Goal: Task Accomplishment & Management: Manage account settings

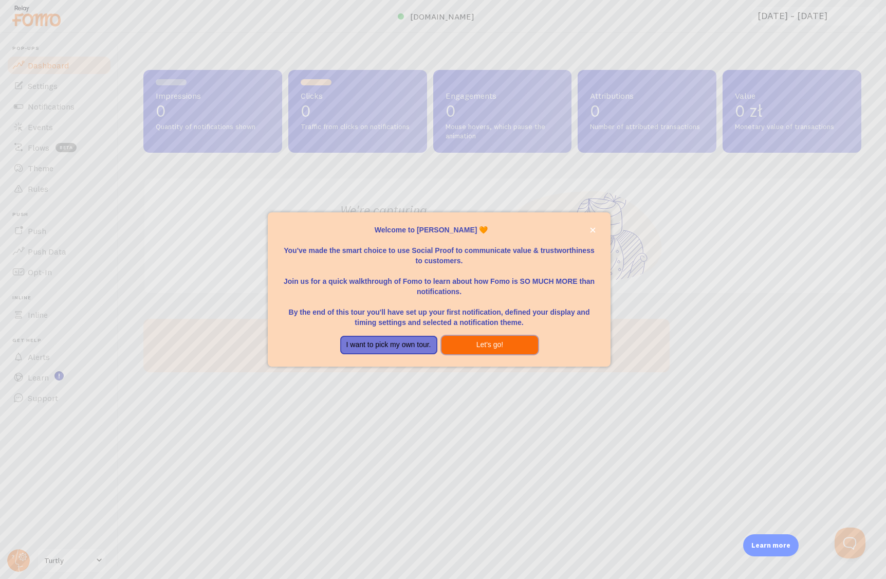
click at [487, 344] on button "Let's go!" at bounding box center [490, 345] width 97 height 19
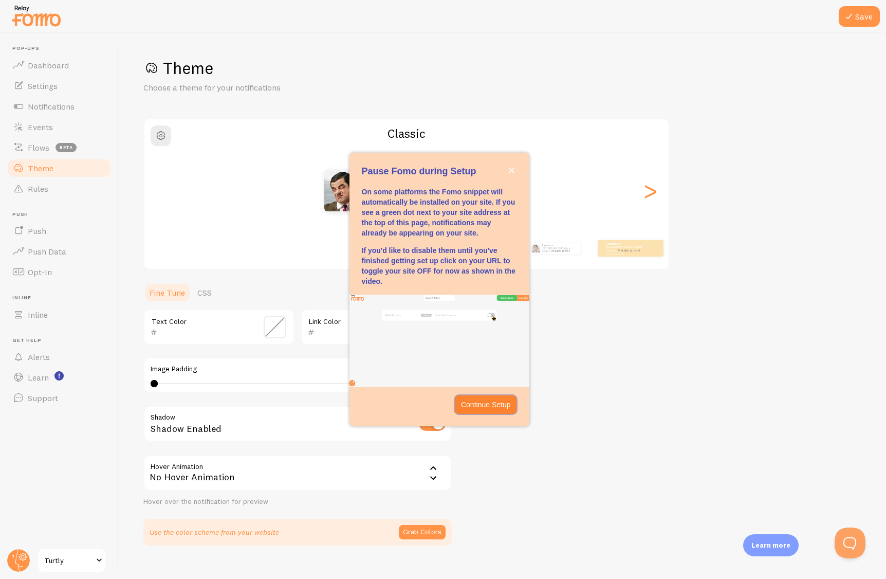
click at [485, 405] on p "Continue Setup" at bounding box center [486, 404] width 50 height 10
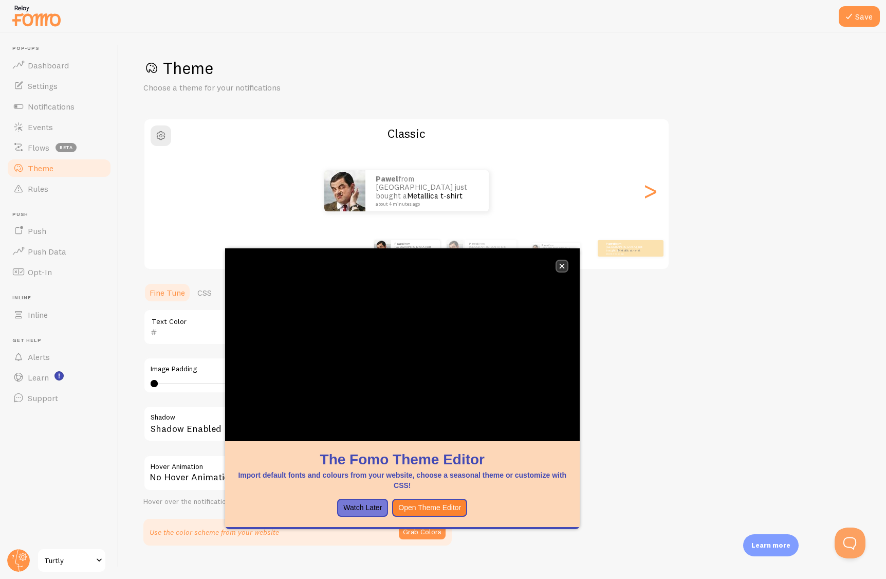
click at [559, 264] on icon "close," at bounding box center [562, 266] width 6 height 6
click at [557, 265] on button "close," at bounding box center [562, 266] width 11 height 11
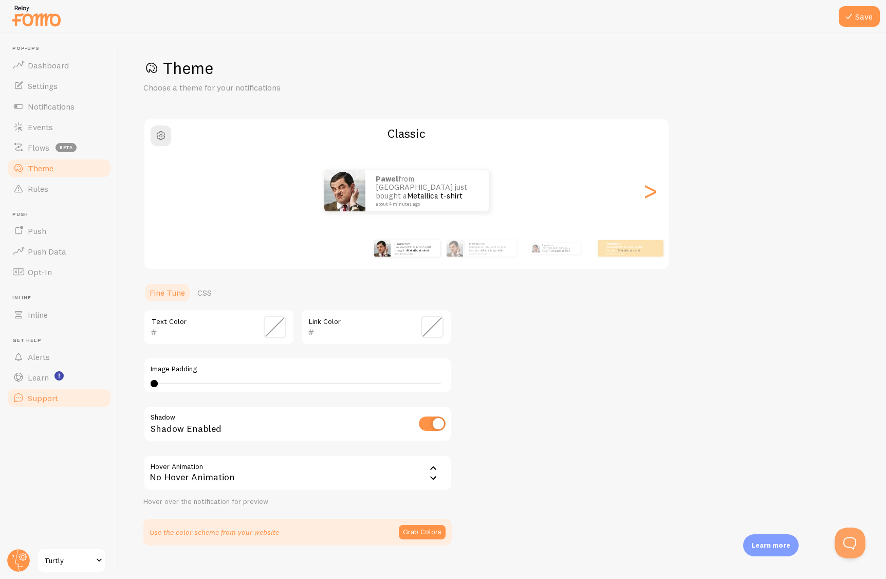
type input "0"
drag, startPoint x: 153, startPoint y: 380, endPoint x: 71, endPoint y: 388, distance: 82.1
click at [71, 388] on main "Pop-ups Dashboard Settings Notifications Events Flows beta Theme Rules [GEOGRAP…" at bounding box center [443, 306] width 886 height 546
click at [254, 471] on div "No Hover Animation" at bounding box center [297, 473] width 308 height 36
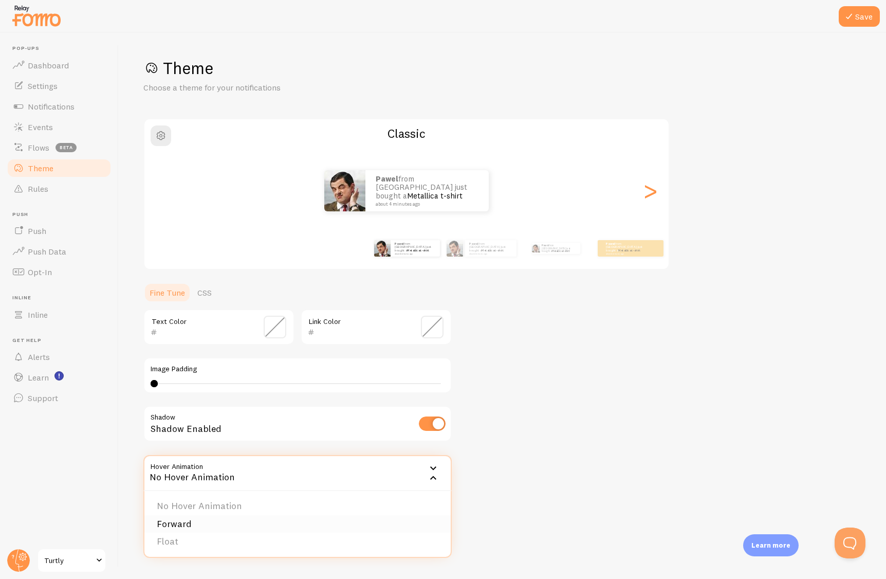
click at [198, 519] on li "Forward" at bounding box center [297, 524] width 306 height 18
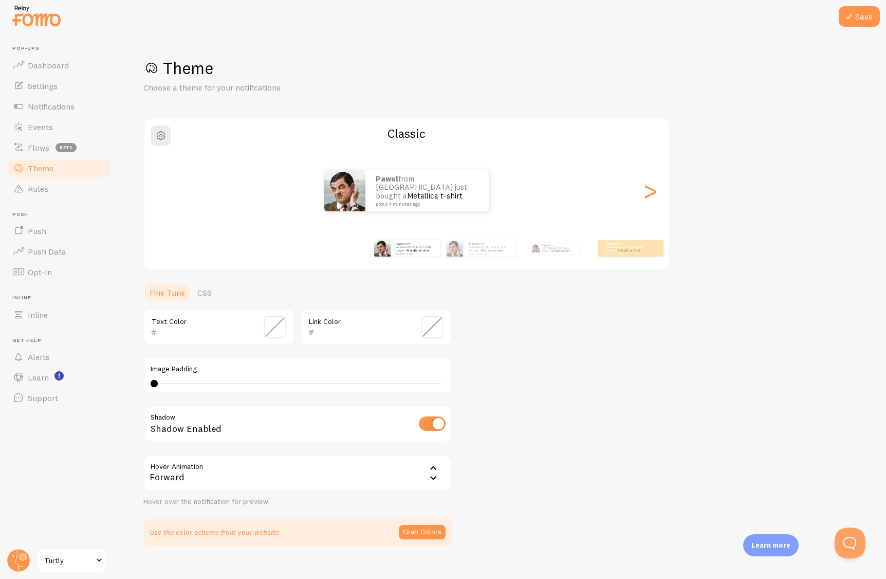
click at [281, 457] on div "Forward" at bounding box center [297, 473] width 308 height 36
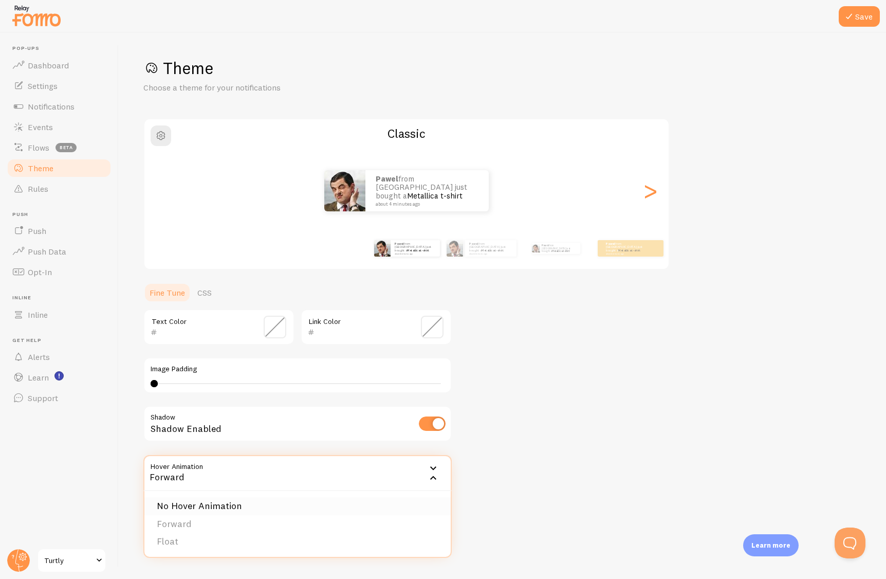
click at [229, 502] on li "No Hover Animation" at bounding box center [297, 506] width 306 height 18
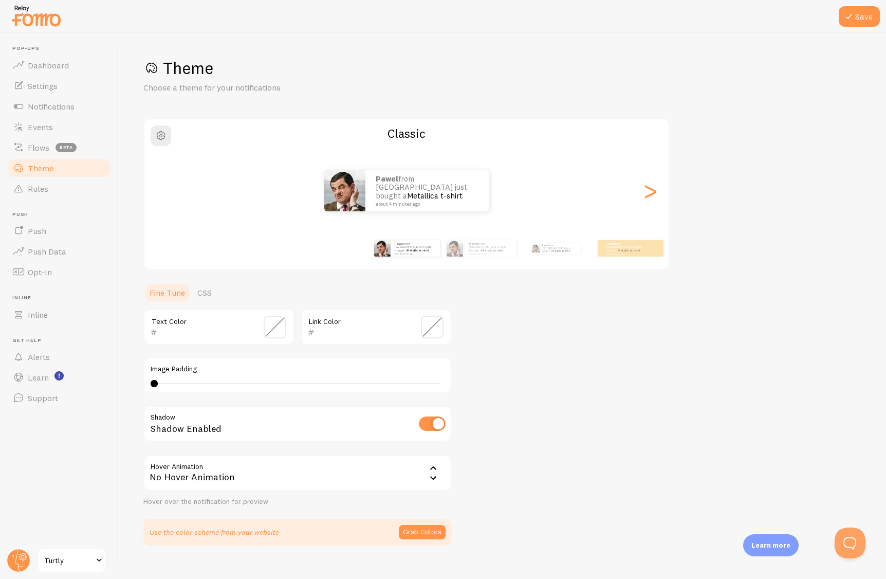
click at [271, 327] on span at bounding box center [275, 327] width 23 height 23
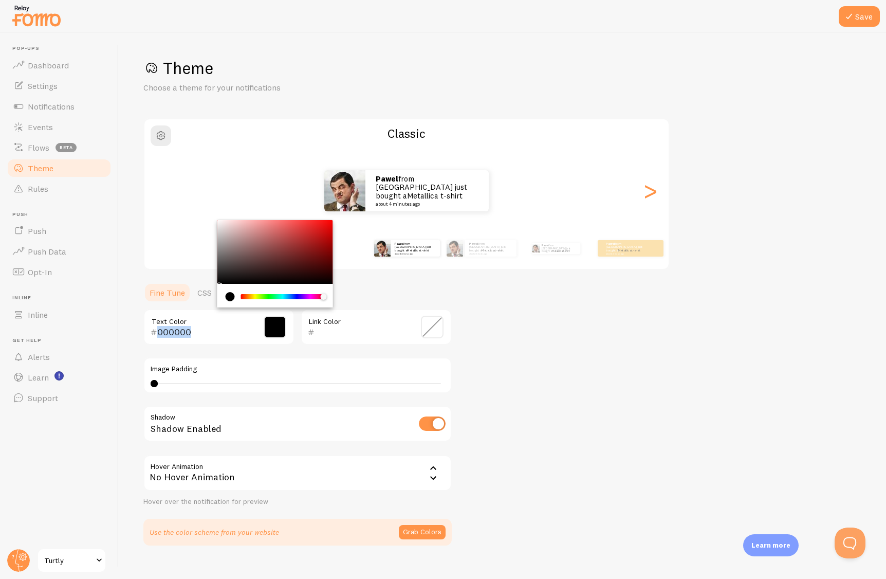
drag, startPoint x: 274, startPoint y: 295, endPoint x: 344, endPoint y: 296, distance: 69.4
click at [344, 296] on section "Fine Tune CSS 000000 Text Color Link Color Image Padding 0 Shadow Shadow Enable…" at bounding box center [297, 413] width 308 height 263
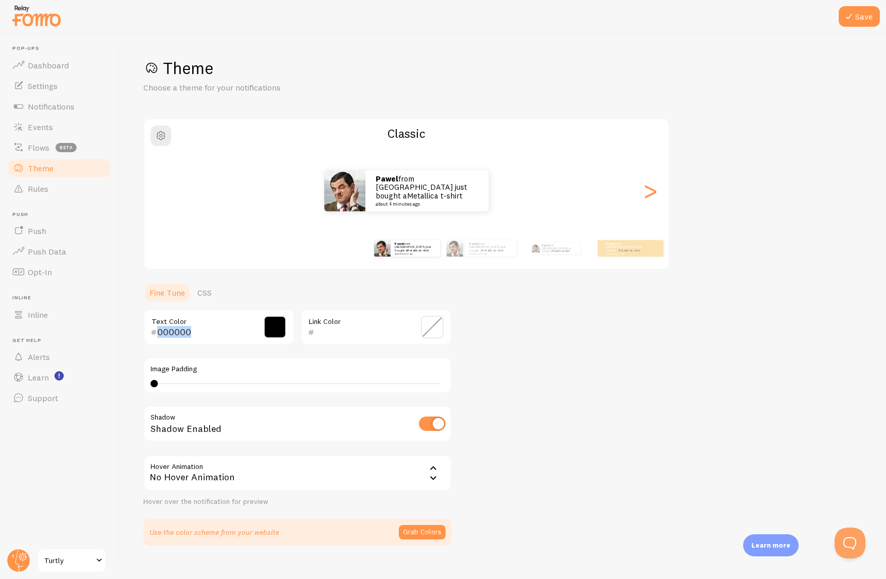
click at [185, 329] on input "000000" at bounding box center [204, 332] width 94 height 12
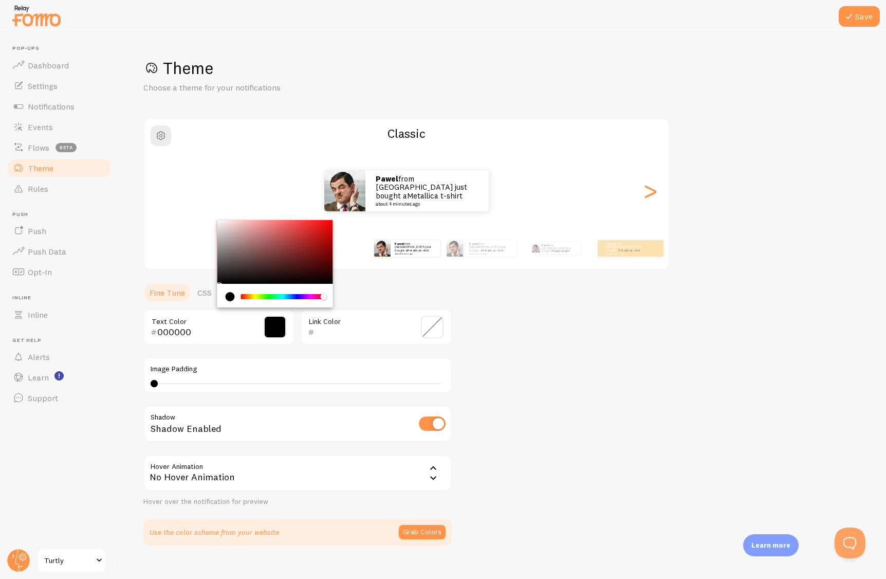
click at [281, 322] on span at bounding box center [275, 327] width 23 height 23
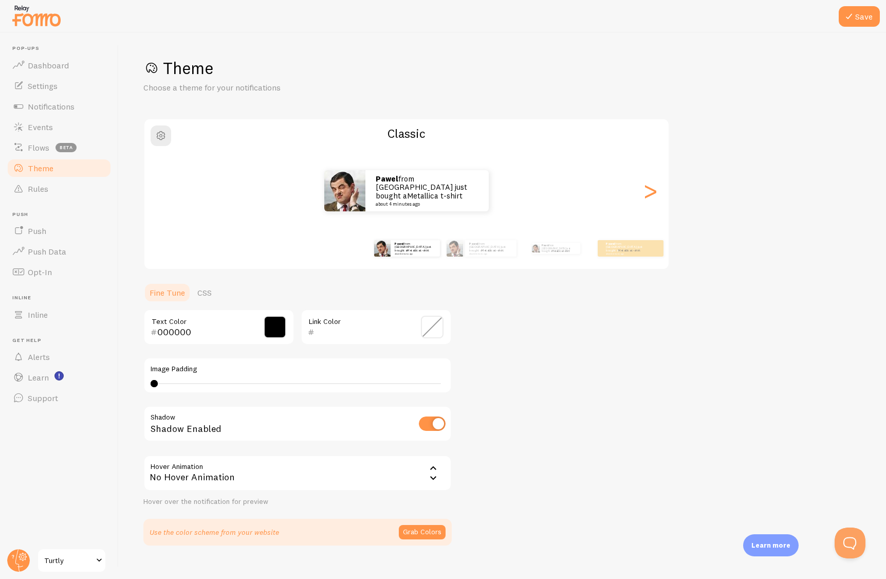
click at [276, 326] on span at bounding box center [275, 327] width 23 height 23
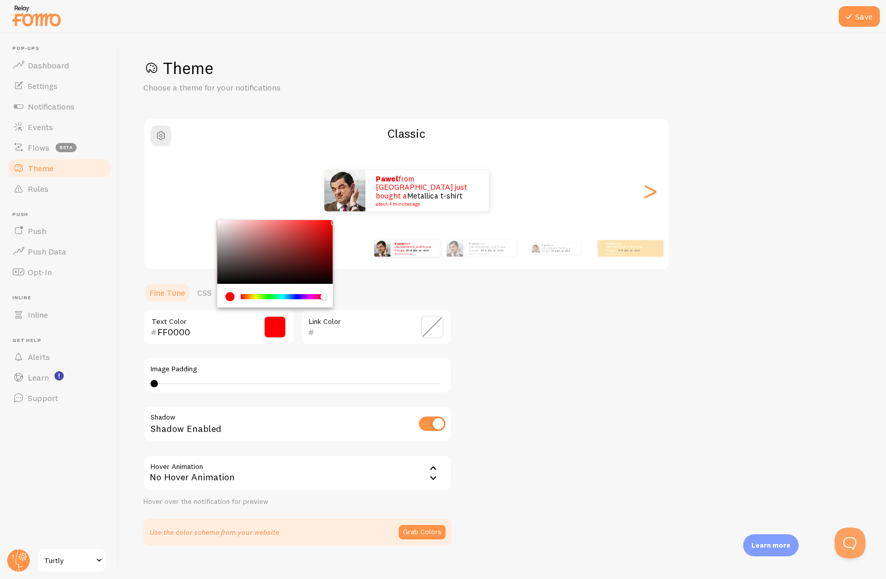
drag, startPoint x: 328, startPoint y: 226, endPoint x: 333, endPoint y: 218, distance: 8.8
click at [333, 218] on div "Theme Choose a theme for your notifications Classic Pawel from [GEOGRAPHIC_DATA…" at bounding box center [502, 302] width 718 height 488
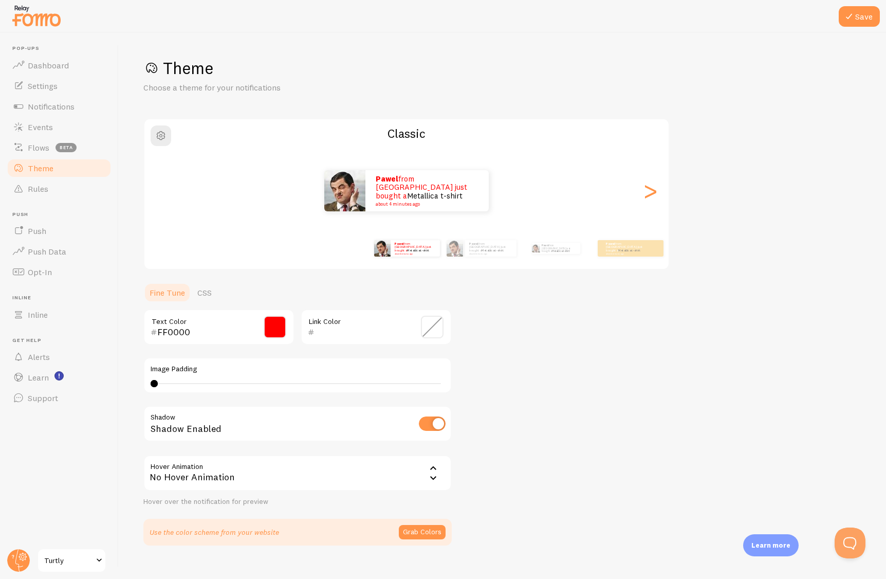
drag, startPoint x: 271, startPoint y: 325, endPoint x: 288, endPoint y: 311, distance: 21.5
click at [271, 325] on span at bounding box center [275, 327] width 23 height 23
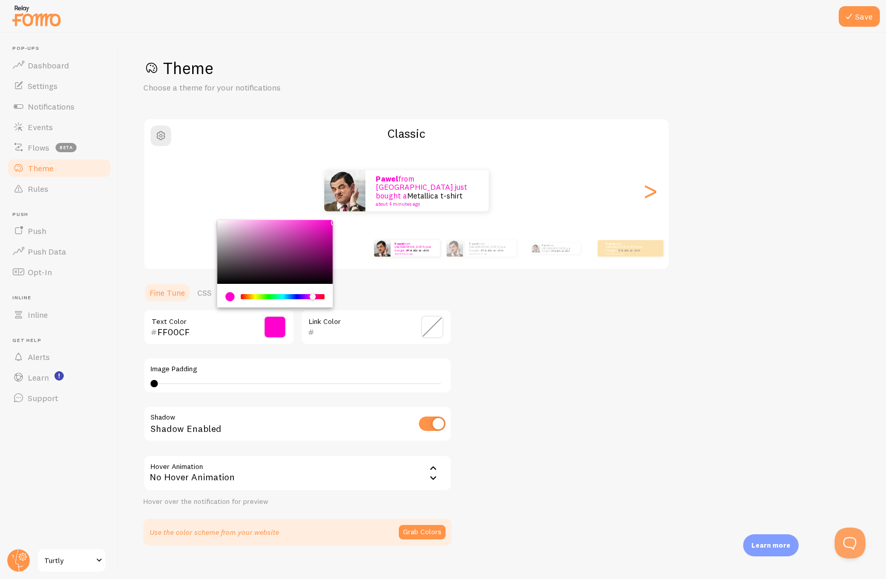
type input "FF00C5"
drag, startPoint x: 305, startPoint y: 295, endPoint x: 313, endPoint y: 296, distance: 7.8
click at [313, 296] on div "Chrome color picker" at bounding box center [283, 296] width 82 height 5
click at [432, 327] on span at bounding box center [432, 327] width 23 height 23
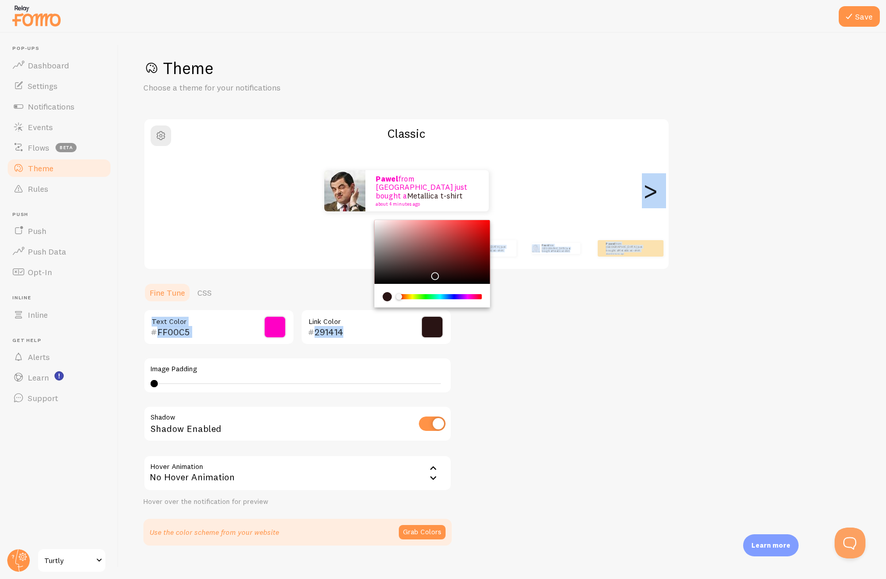
drag, startPoint x: 475, startPoint y: 229, endPoint x: 434, endPoint y: 273, distance: 60.7
click at [433, 273] on div "Chrome color picker" at bounding box center [433, 252] width 116 height 64
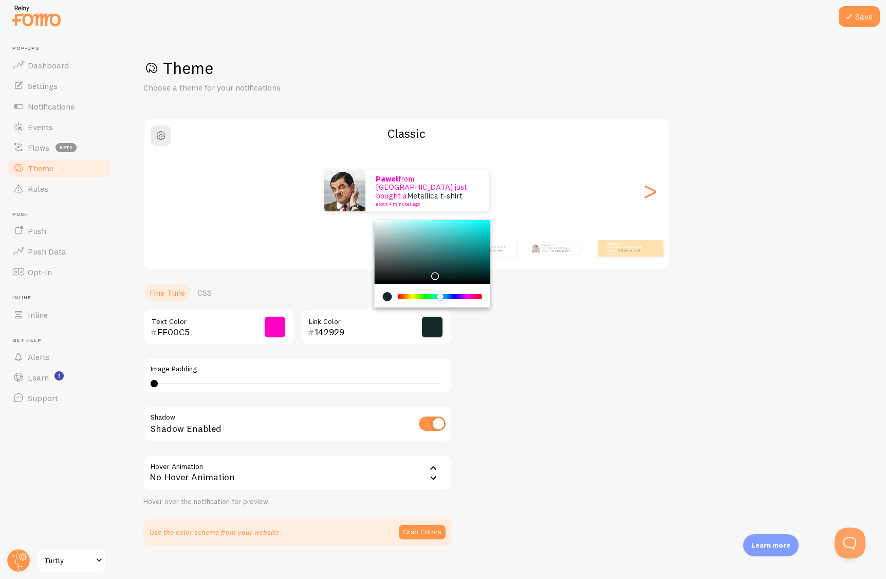
drag, startPoint x: 440, startPoint y: 297, endPoint x: 445, endPoint y: 284, distance: 14.3
click at [440, 297] on div "Chrome color picker" at bounding box center [440, 296] width 82 height 5
click at [487, 215] on div "Theme Choose a theme for your notifications Classic Pawel from [GEOGRAPHIC_DATA…" at bounding box center [502, 302] width 718 height 488
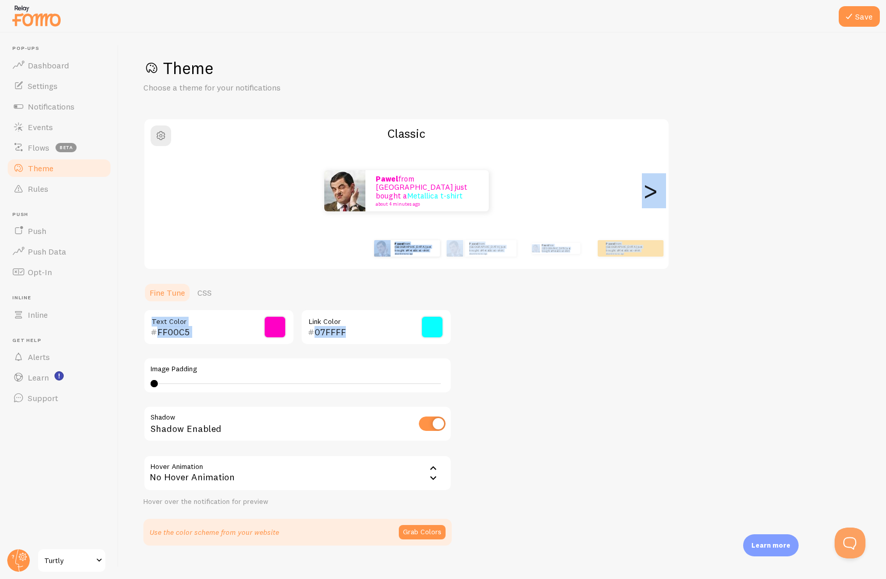
click at [429, 325] on span at bounding box center [432, 327] width 23 height 23
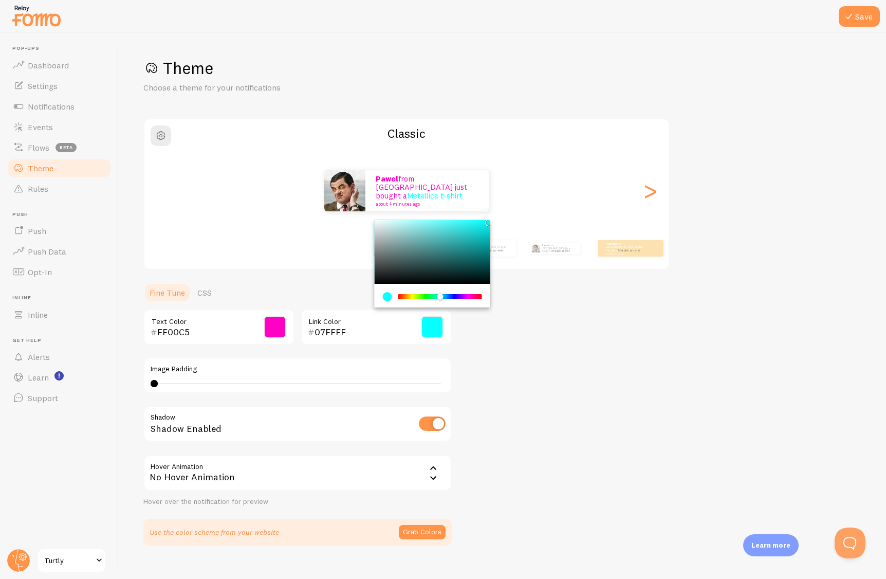
type input "000000"
drag, startPoint x: 365, startPoint y: 297, endPoint x: 363, endPoint y: 302, distance: 5.5
click at [363, 302] on section "Fine Tune CSS FF00C5 Text Color 000000 Link Color Image Padding 0 Shadow Shadow…" at bounding box center [297, 413] width 308 height 263
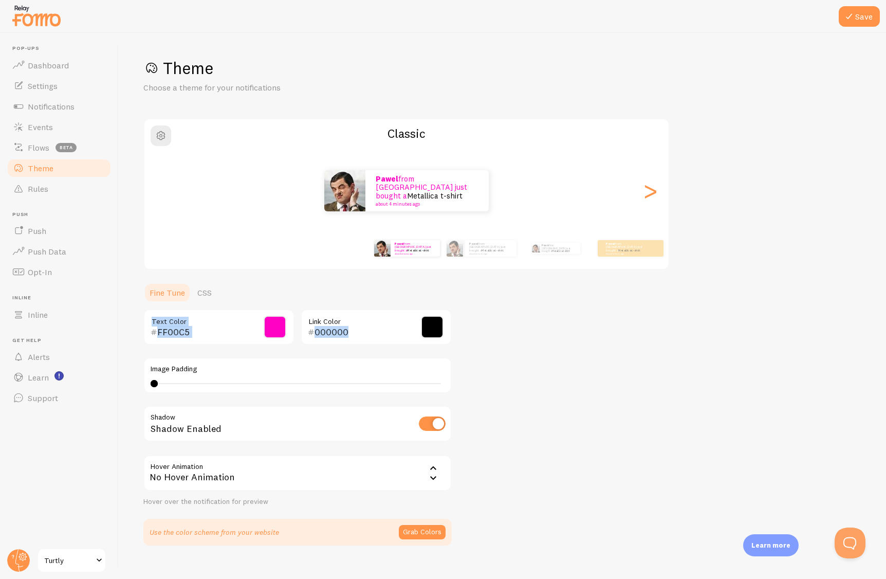
drag, startPoint x: 272, startPoint y: 327, endPoint x: 280, endPoint y: 324, distance: 8.3
click at [272, 327] on span at bounding box center [275, 327] width 23 height 23
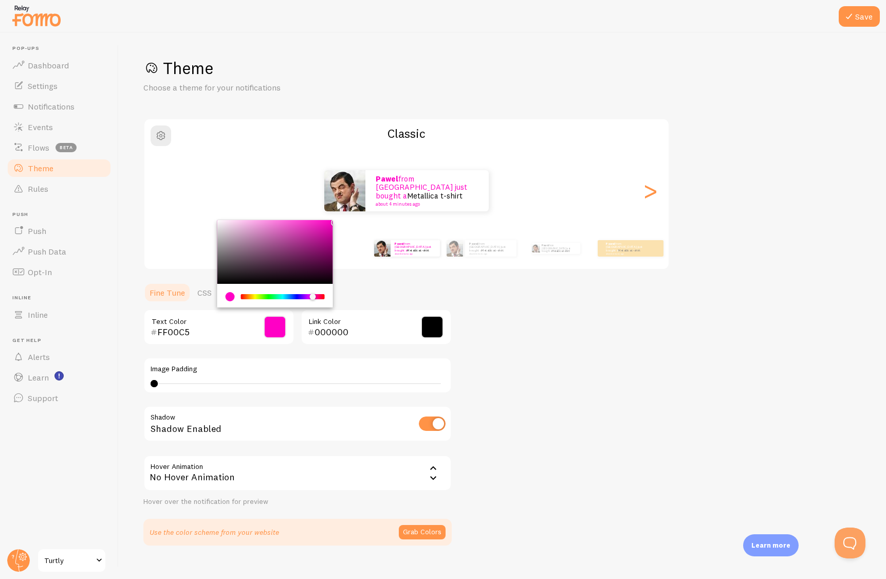
type input "000000"
drag, startPoint x: 162, startPoint y: 305, endPoint x: 173, endPoint y: 309, distance: 10.9
click at [159, 310] on div "000000 Text Color" at bounding box center [218, 327] width 151 height 36
click at [489, 304] on div "Theme Choose a theme for your notifications Classic Pawel from [GEOGRAPHIC_DATA…" at bounding box center [502, 302] width 718 height 488
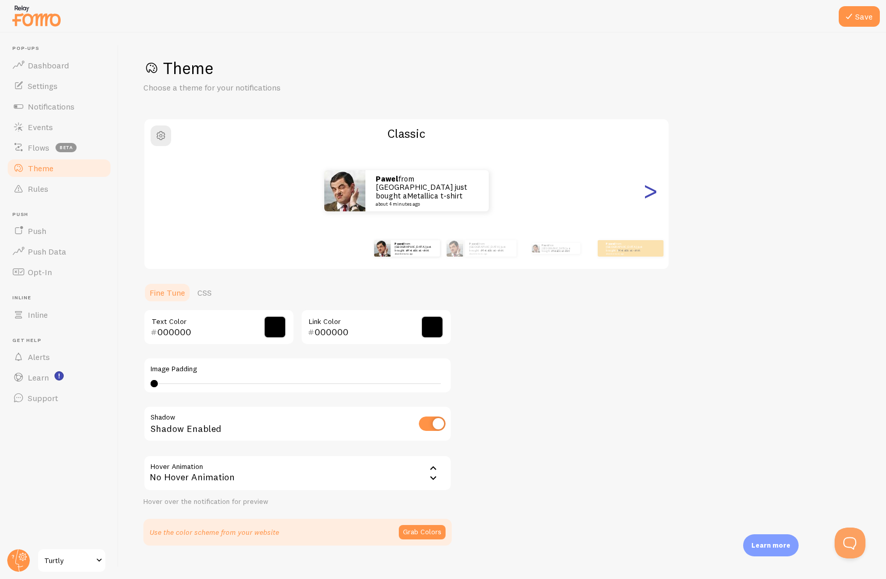
click at [650, 196] on div ">" at bounding box center [650, 191] width 12 height 74
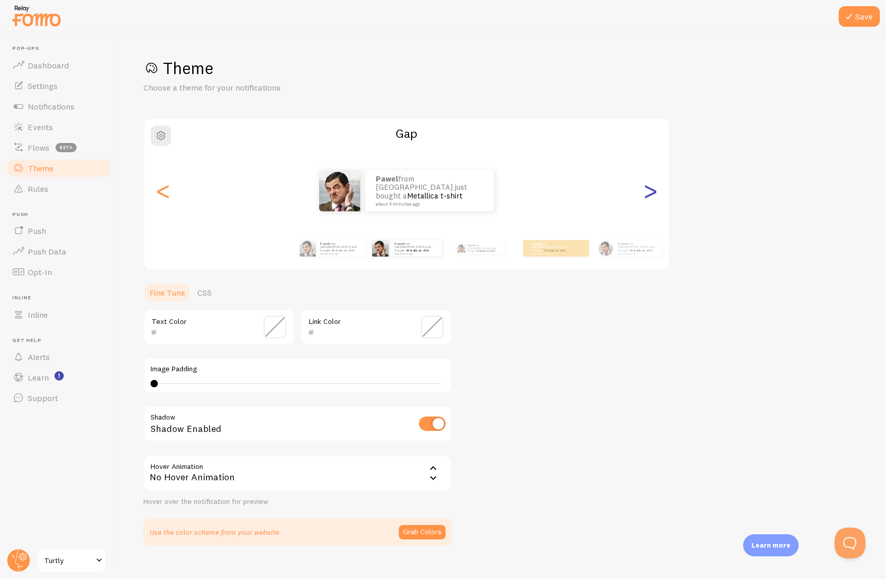
click at [650, 196] on div ">" at bounding box center [650, 191] width 12 height 74
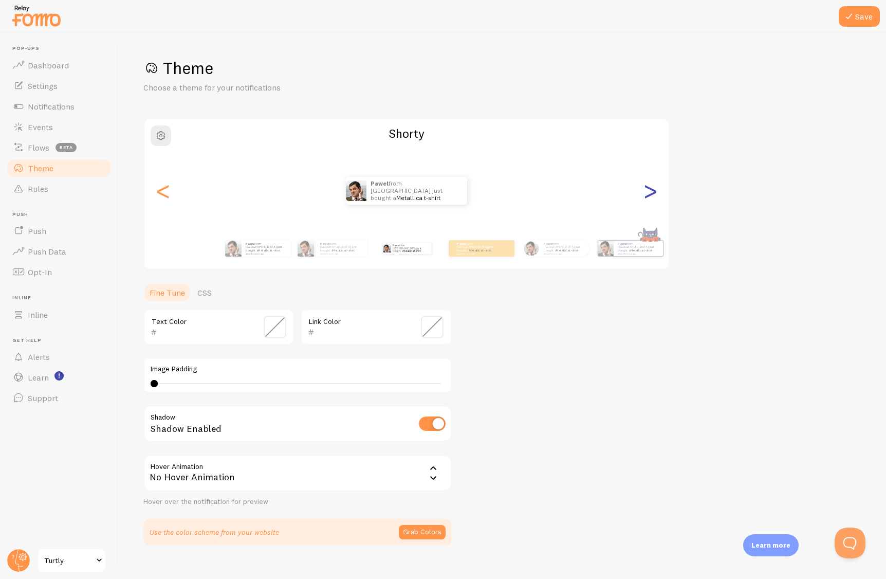
click at [650, 196] on div ">" at bounding box center [650, 191] width 12 height 74
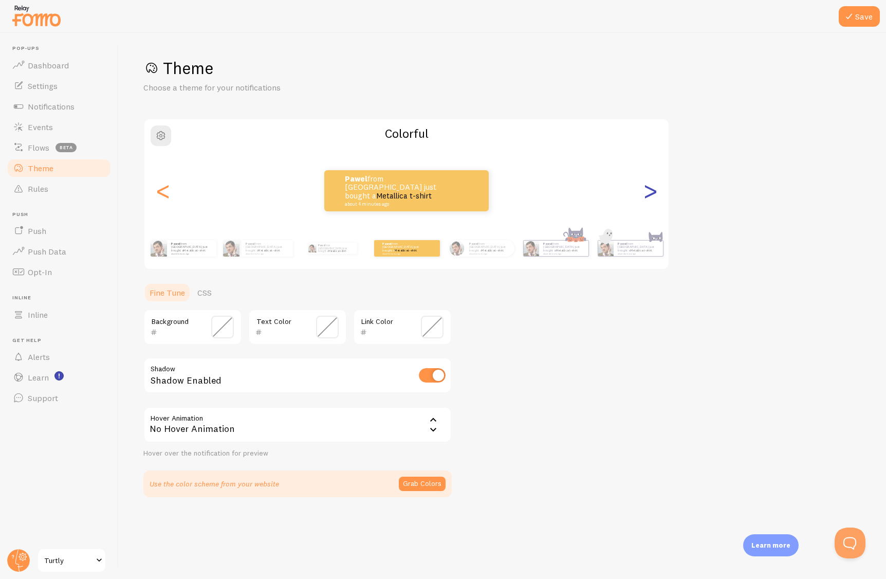
click at [650, 196] on div ">" at bounding box center [650, 191] width 12 height 74
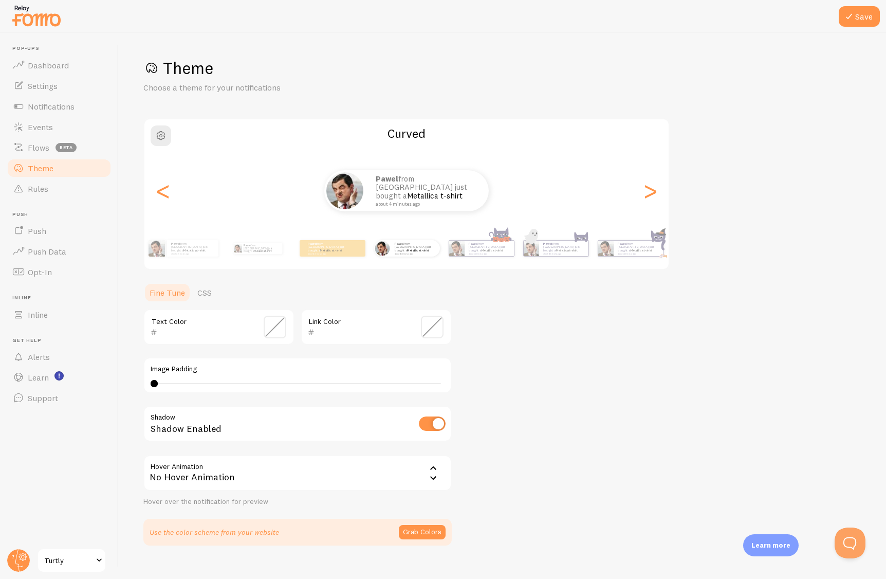
scroll to position [16, 0]
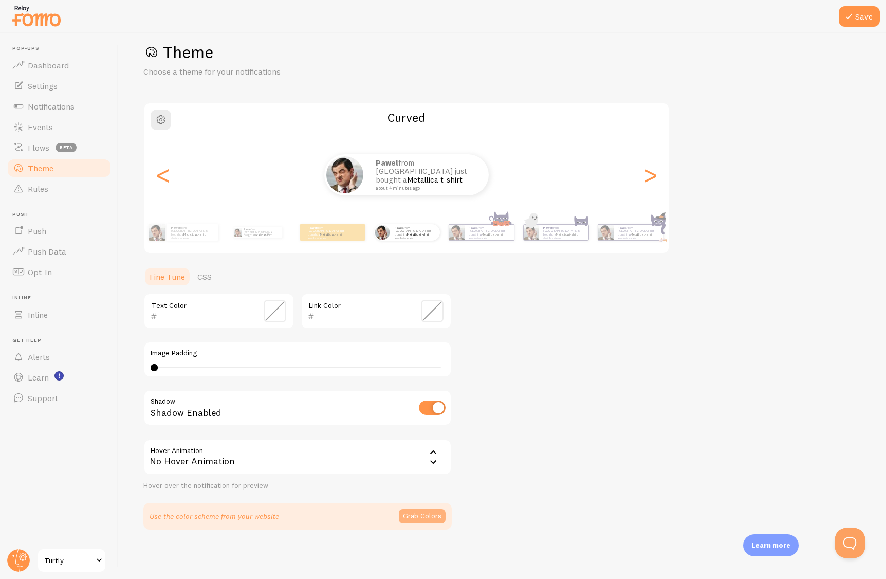
click at [425, 512] on button "Grab Colors" at bounding box center [422, 516] width 47 height 14
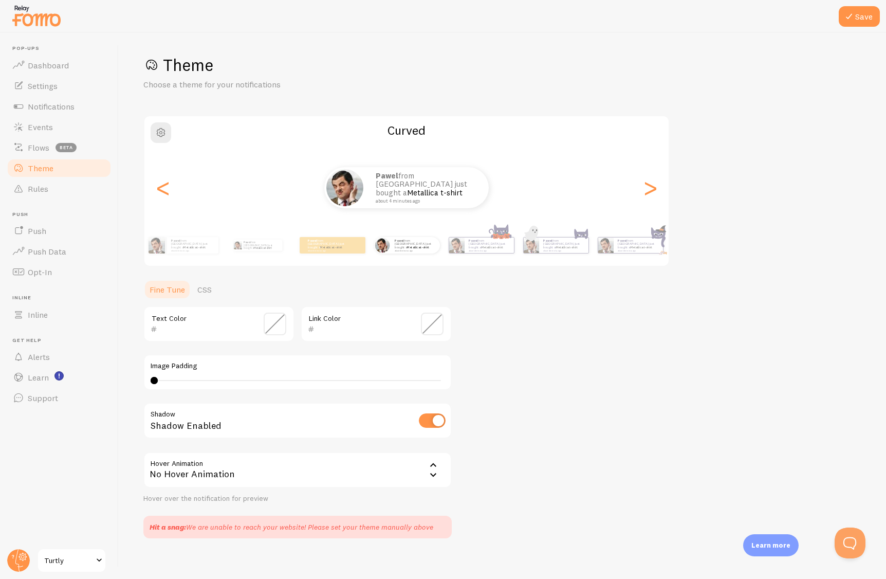
scroll to position [0, 0]
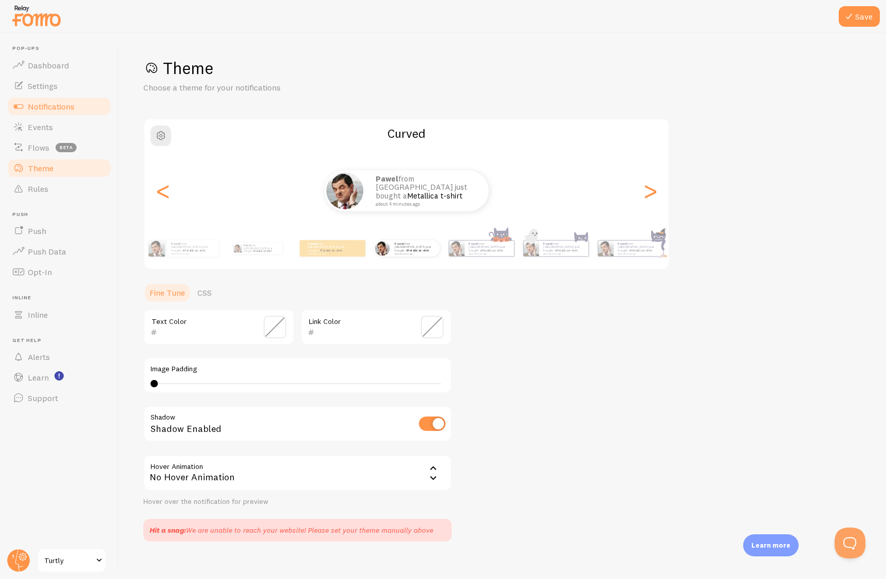
click at [59, 112] on link "Notifications" at bounding box center [59, 106] width 106 height 21
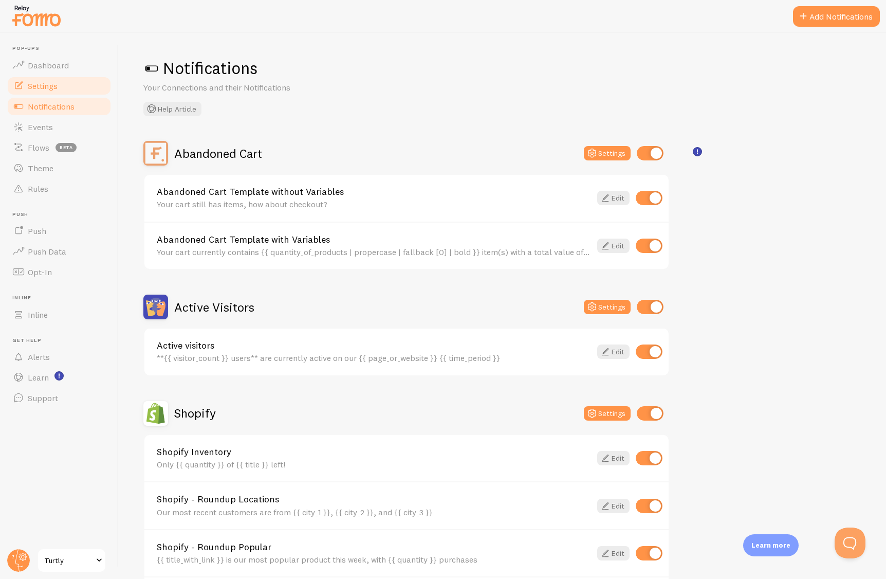
click at [69, 86] on link "Settings" at bounding box center [59, 86] width 106 height 21
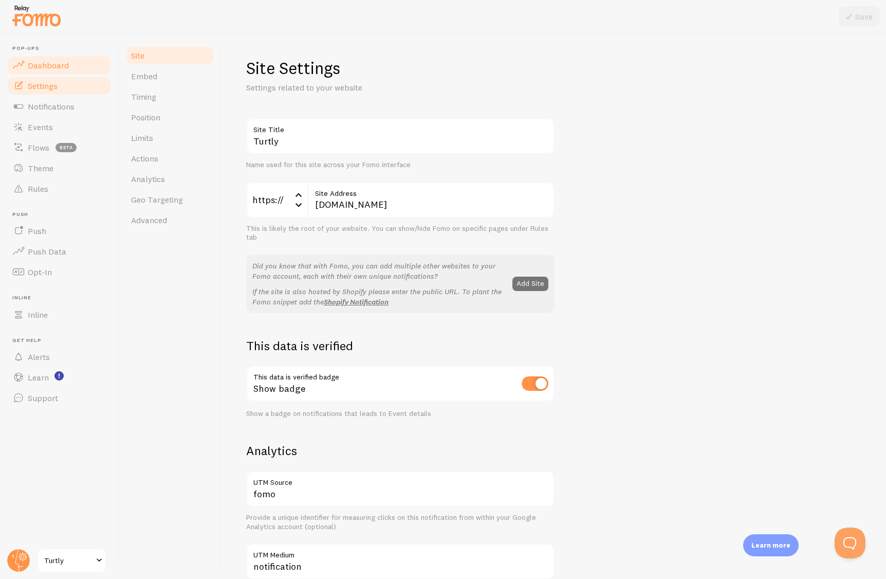
click at [69, 69] on link "Dashboard" at bounding box center [59, 65] width 106 height 21
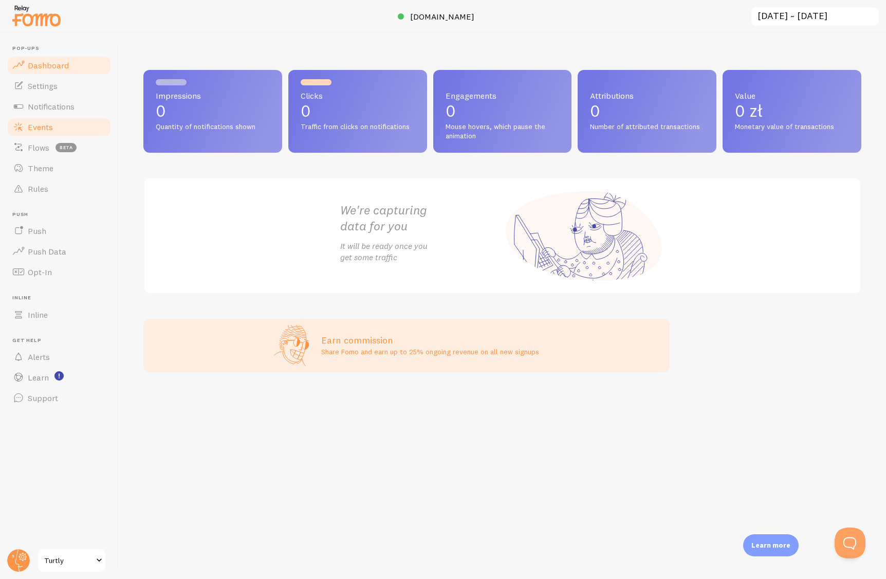
click at [71, 130] on link "Events" at bounding box center [59, 127] width 106 height 21
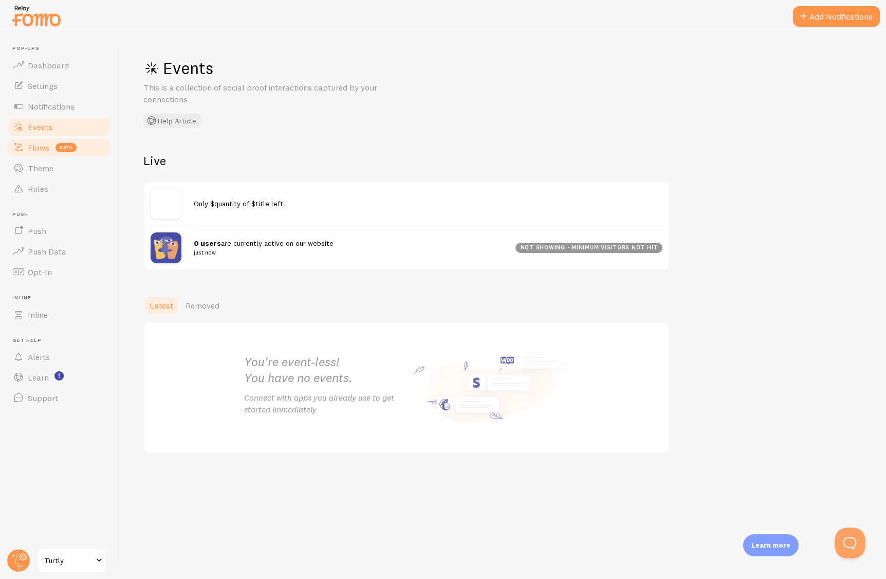
click at [42, 147] on span "Flows" at bounding box center [39, 147] width 22 height 10
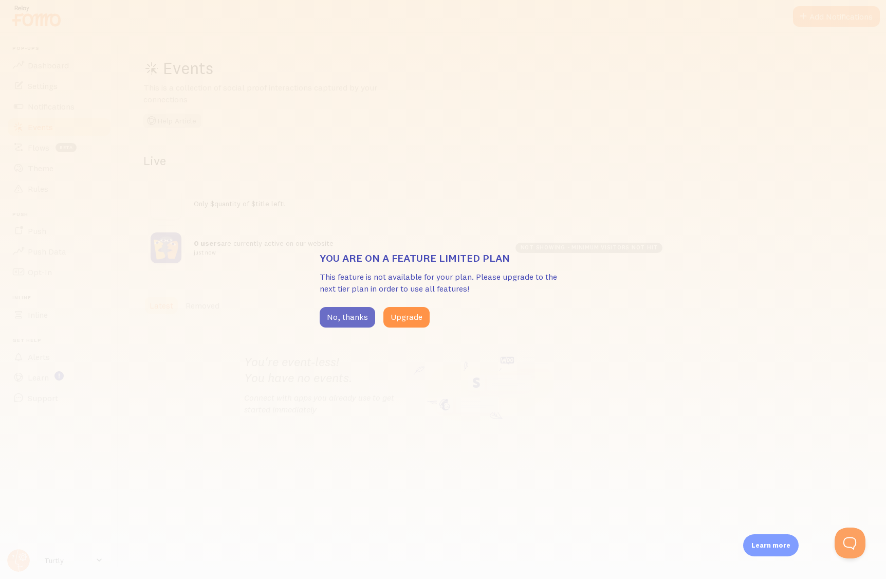
click at [345, 315] on button "No, thanks" at bounding box center [348, 317] width 56 height 21
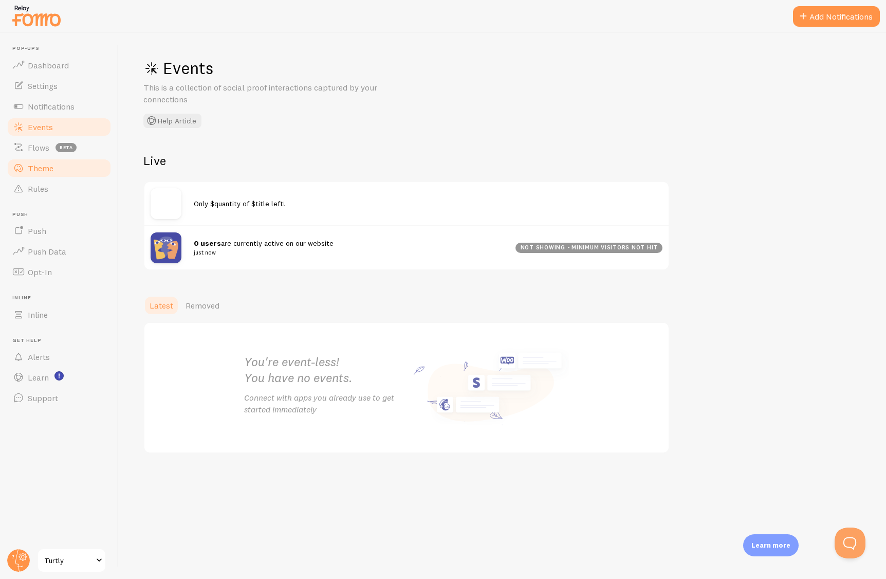
click at [59, 168] on link "Theme" at bounding box center [59, 168] width 106 height 21
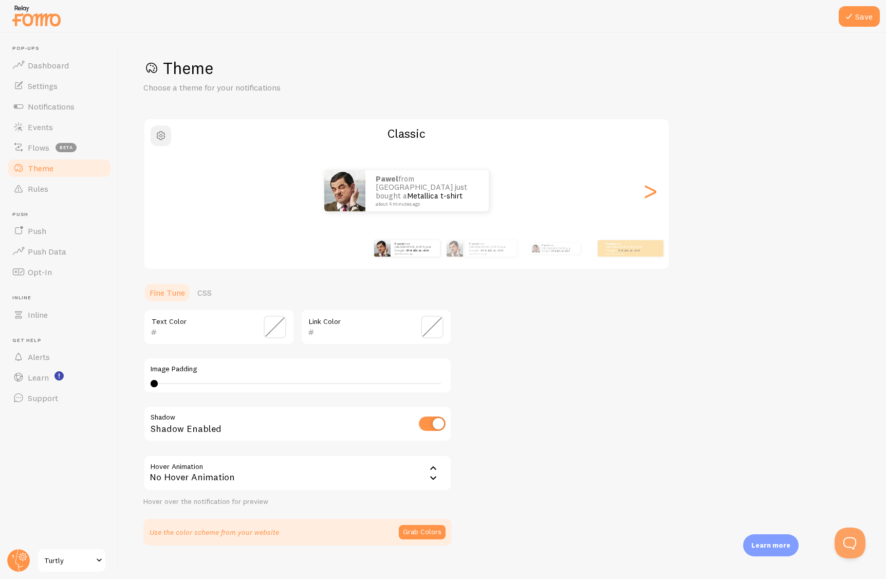
click at [158, 139] on span "button" at bounding box center [161, 136] width 12 height 12
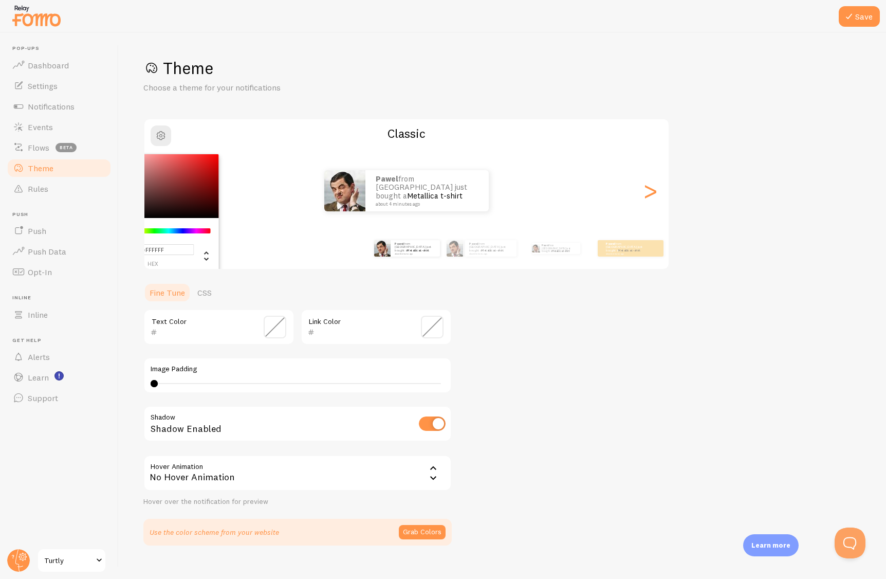
click at [222, 85] on p "Choose a theme for your notifications" at bounding box center [266, 88] width 247 height 12
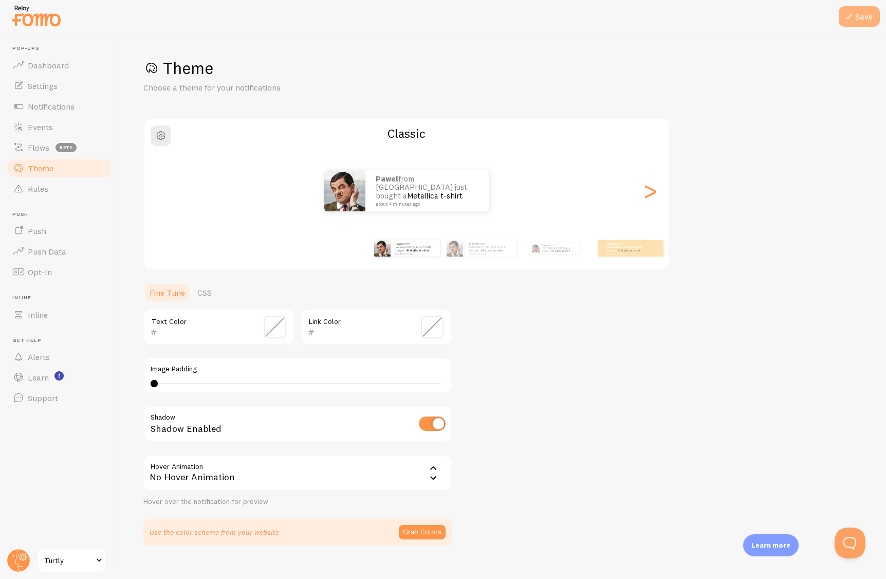
click at [873, 16] on button "Save" at bounding box center [859, 16] width 41 height 21
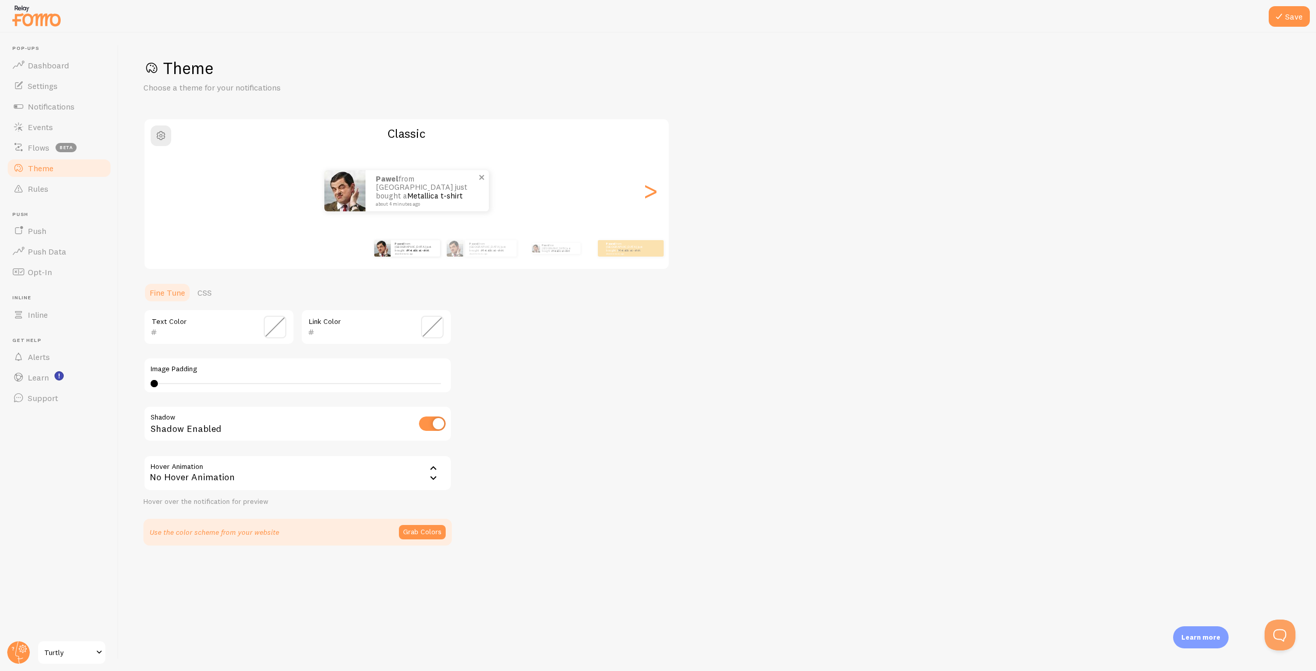
click at [404, 194] on p "Pawel from [GEOGRAPHIC_DATA] just bought a Metallica t-shirt about 4 minutes ago" at bounding box center [427, 191] width 103 height 32
click at [420, 191] on link "Metallica t-shirt" at bounding box center [435, 196] width 56 height 10
click at [394, 245] on div "Pawel from [GEOGRAPHIC_DATA] just bought a Metallica t-shirt about 4 minutes ago" at bounding box center [415, 248] width 49 height 16
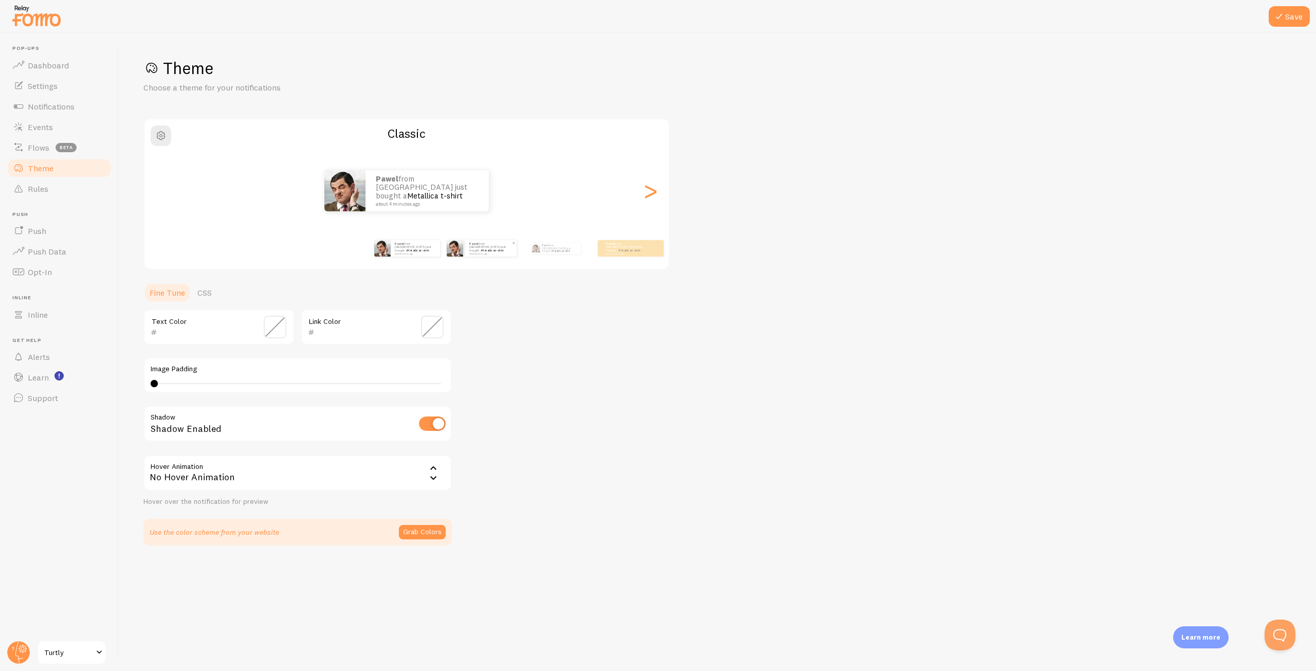
click at [490, 253] on small "about 4 minutes ago" at bounding box center [490, 253] width 42 height 2
click at [61, 362] on link "Alerts" at bounding box center [59, 356] width 106 height 21
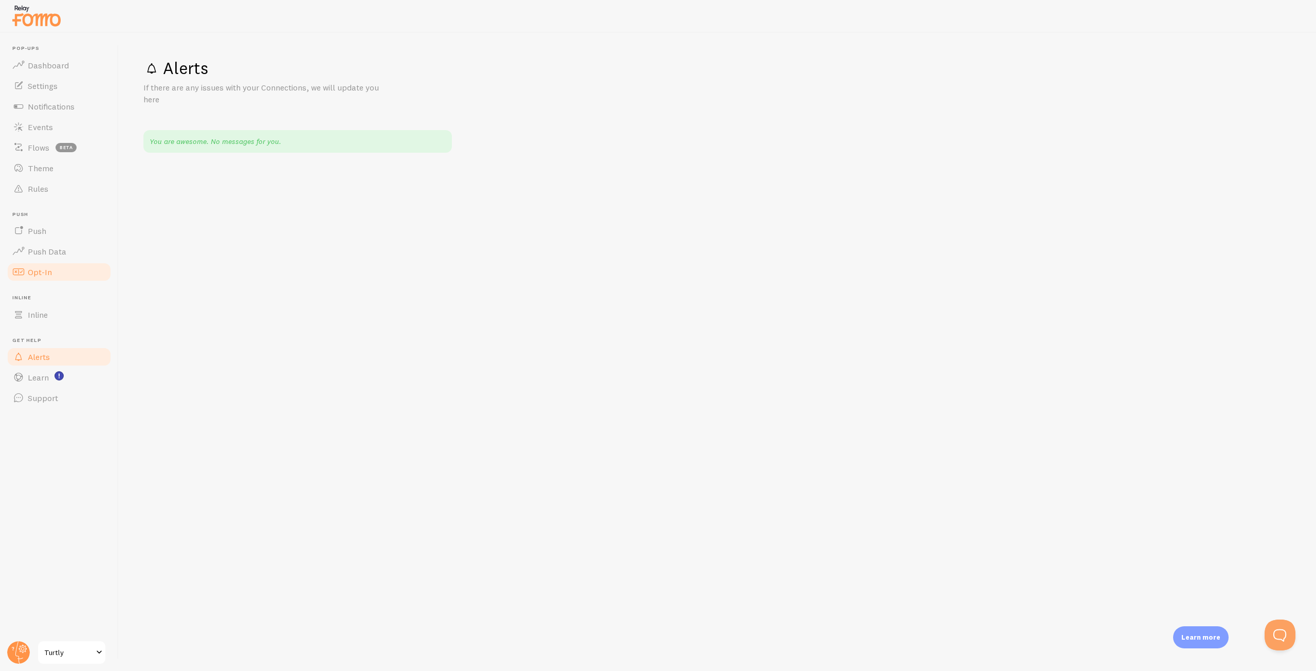
click at [49, 276] on span "Opt-In" at bounding box center [40, 272] width 24 height 10
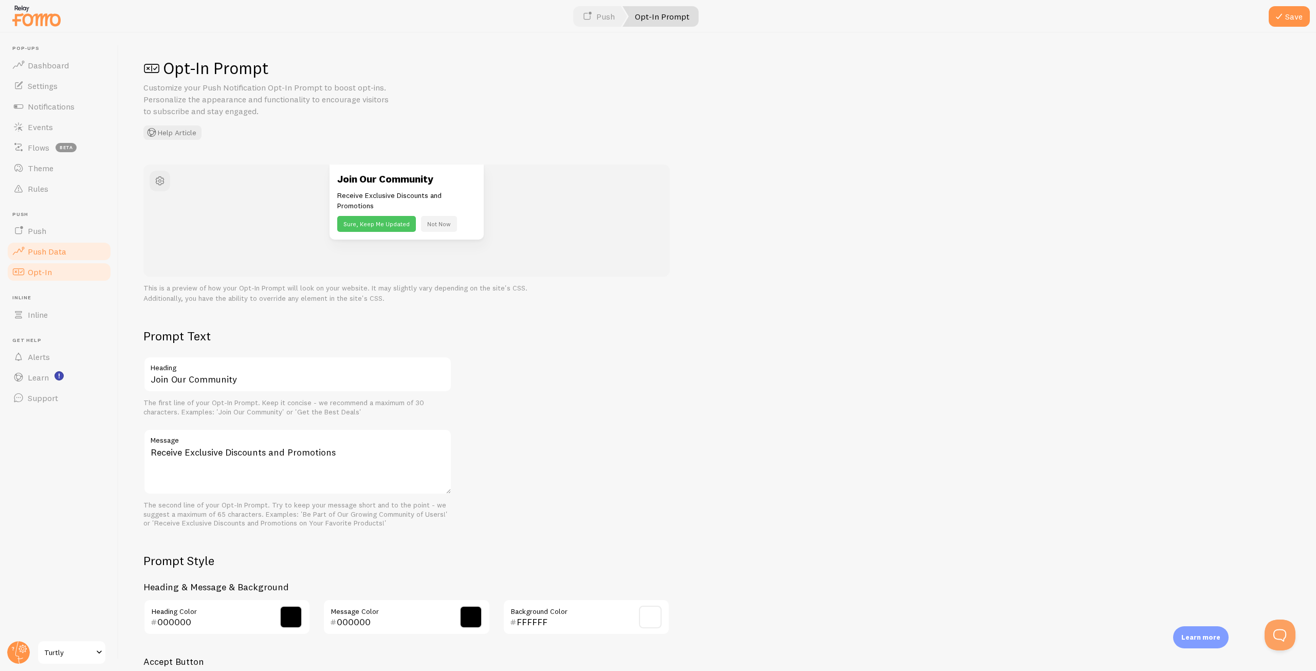
click at [59, 250] on span "Push Data" at bounding box center [47, 251] width 39 height 10
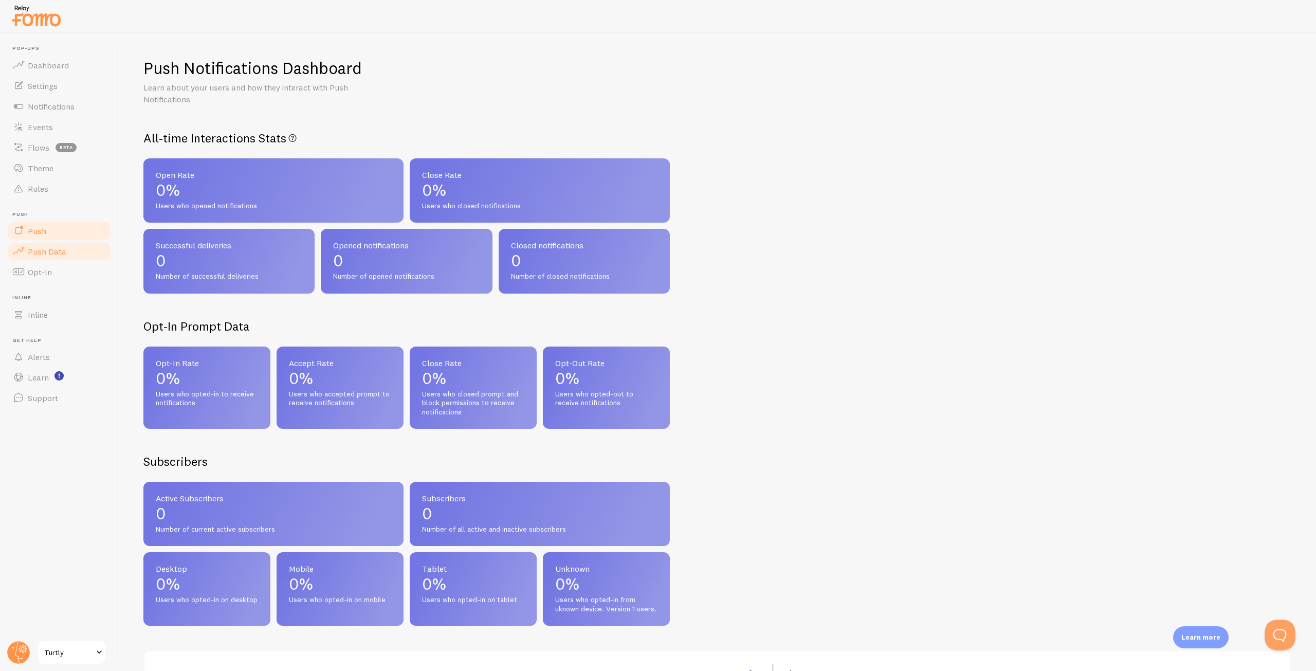
click at [56, 230] on link "Push" at bounding box center [59, 231] width 106 height 21
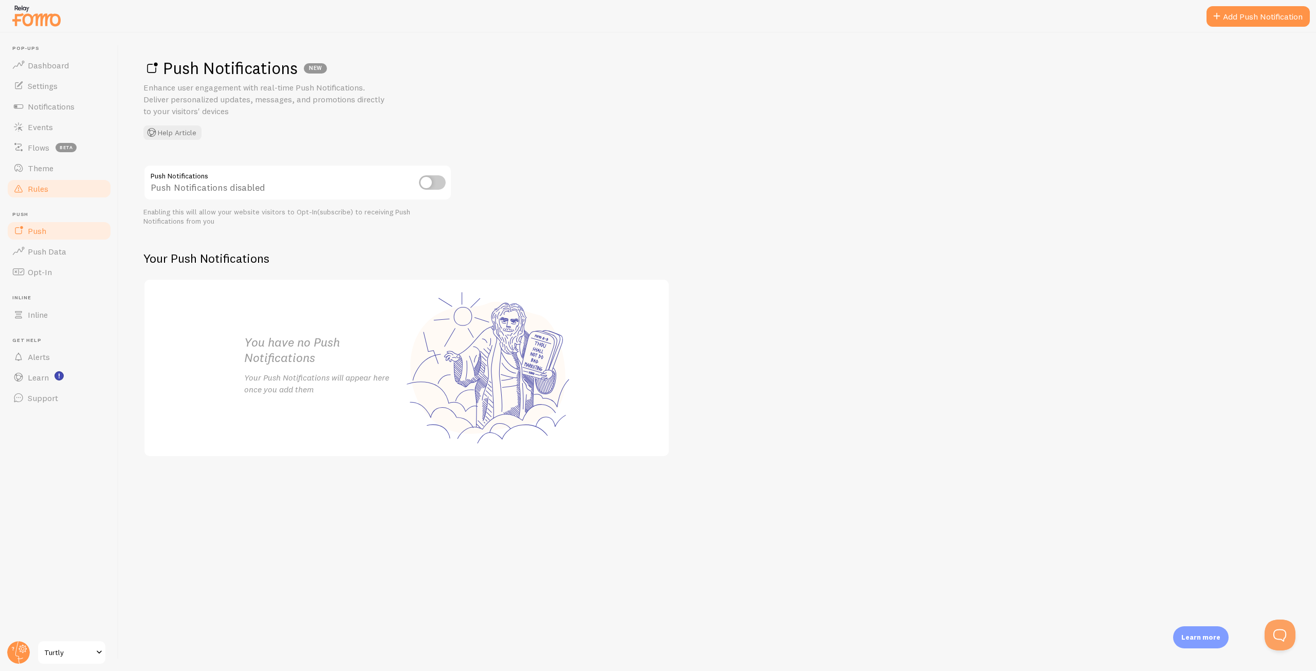
click at [62, 197] on link "Rules" at bounding box center [59, 188] width 106 height 21
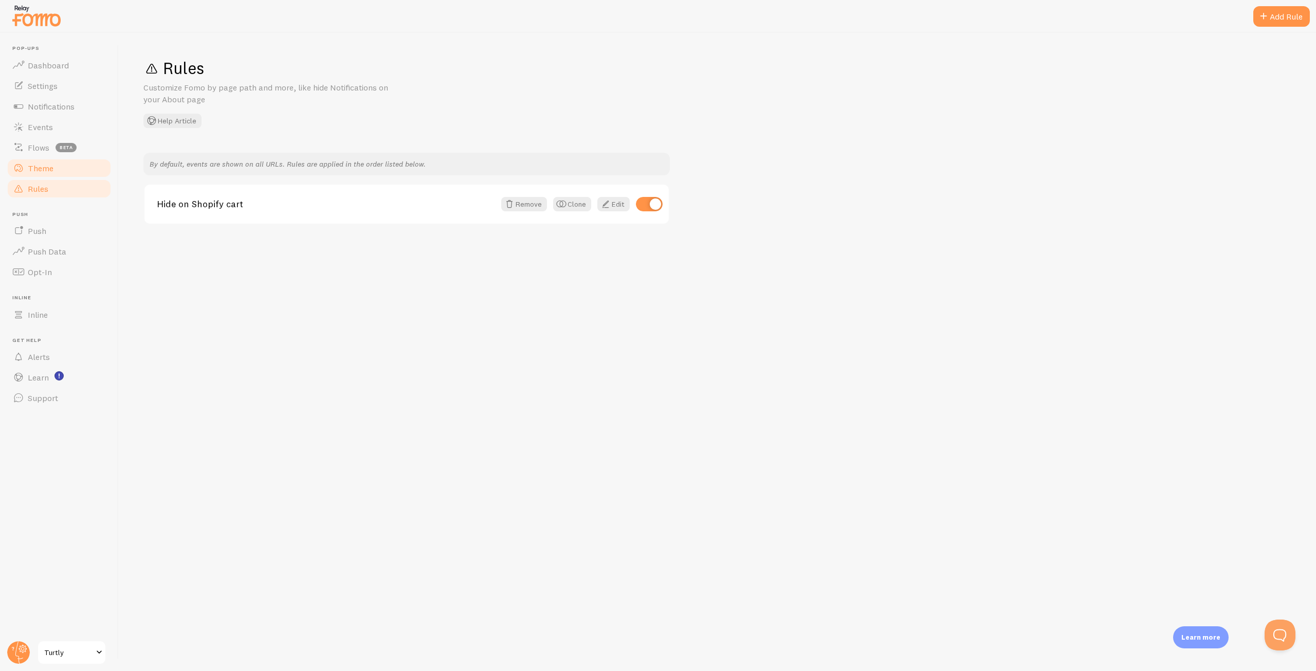
click at [60, 173] on link "Theme" at bounding box center [59, 168] width 106 height 21
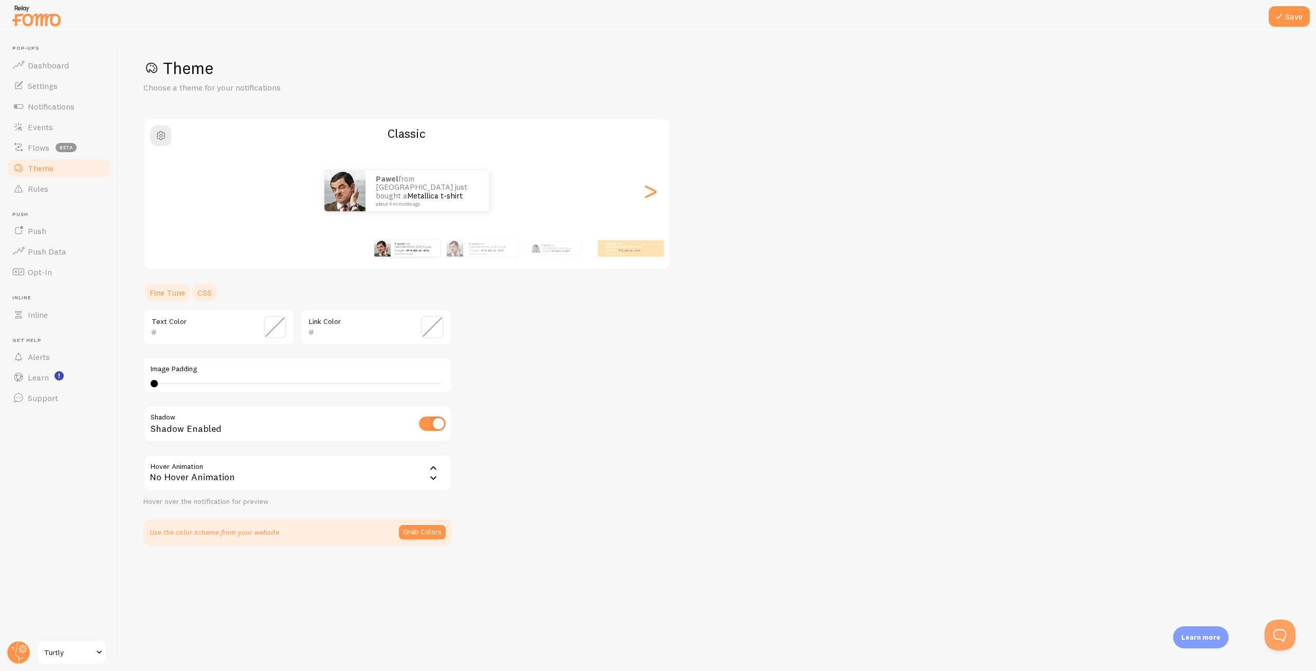
click at [200, 296] on link "CSS" at bounding box center [204, 292] width 27 height 21
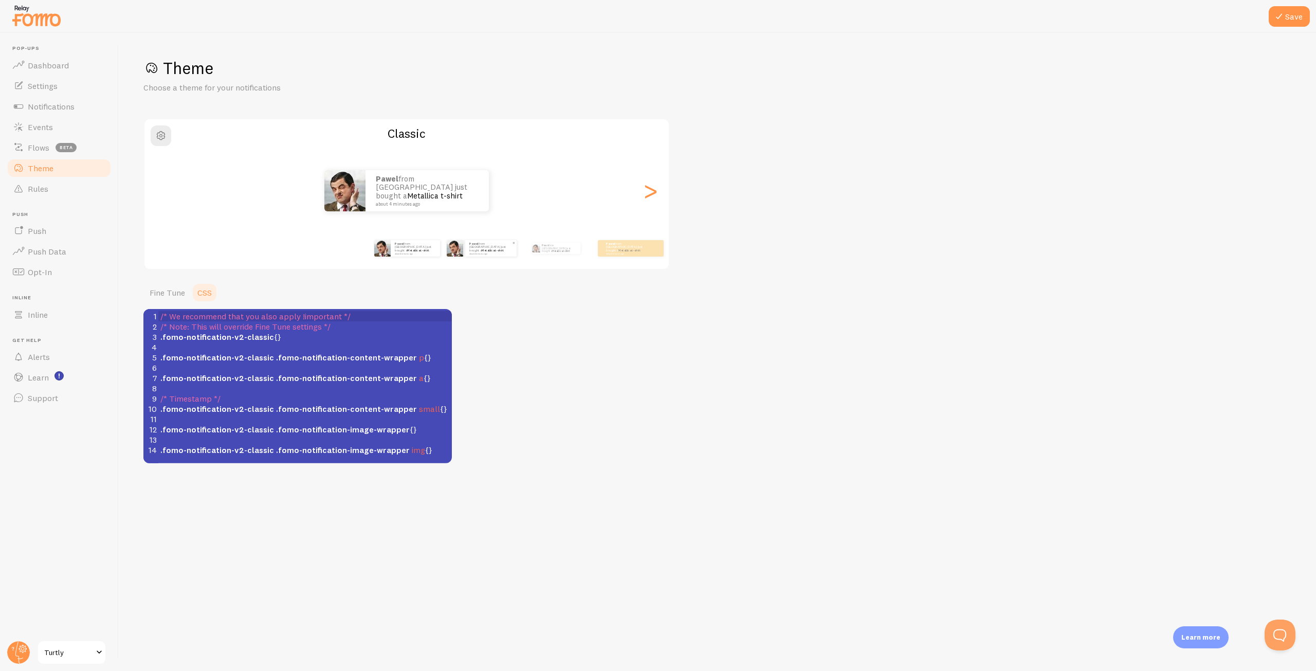
click at [465, 251] on div "Pawel from [GEOGRAPHIC_DATA] just bought a Metallica t-shirt about 4 minutes ago" at bounding box center [482, 248] width 70 height 16
click at [462, 251] on img at bounding box center [461, 248] width 8 height 8
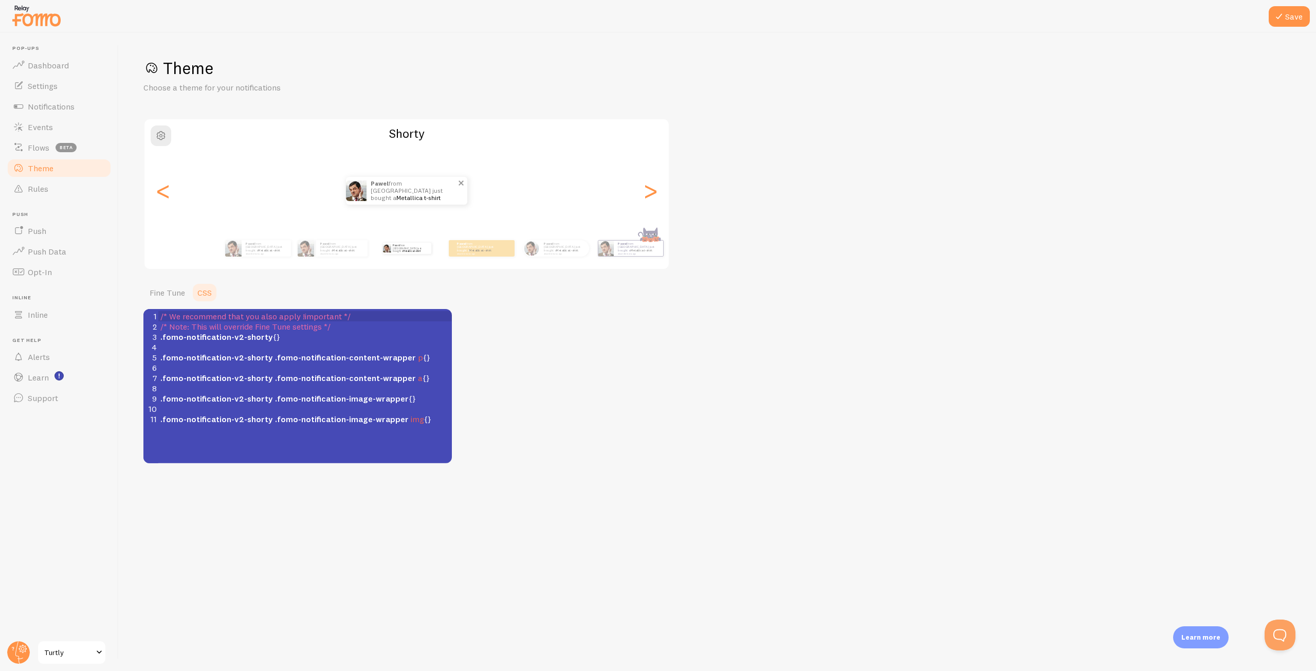
click at [397, 195] on link "Metallica t-shirt" at bounding box center [418, 198] width 44 height 8
click at [399, 186] on p "Pawel from [GEOGRAPHIC_DATA] just bought a Metallica t-shirt about 4 minutes ago" at bounding box center [414, 191] width 86 height 28
click at [152, 136] on button "button" at bounding box center [161, 135] width 21 height 21
click at [159, 136] on span "button" at bounding box center [161, 136] width 12 height 12
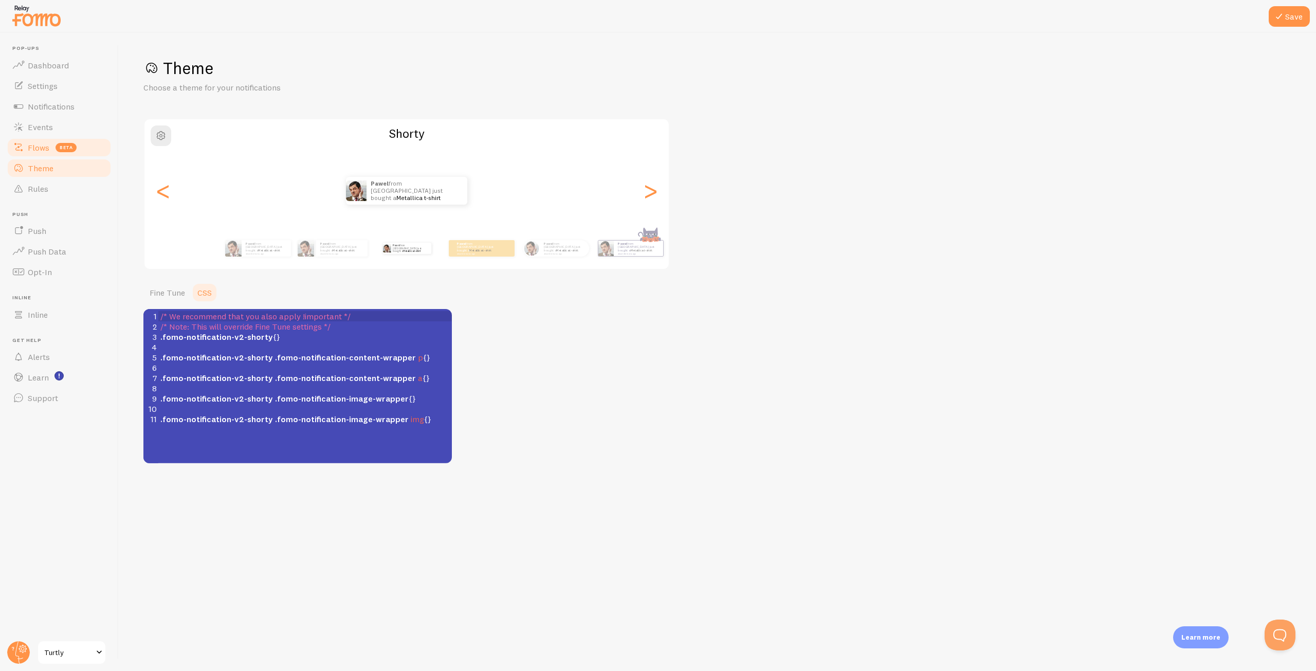
click at [53, 152] on link "Flows beta" at bounding box center [59, 147] width 106 height 21
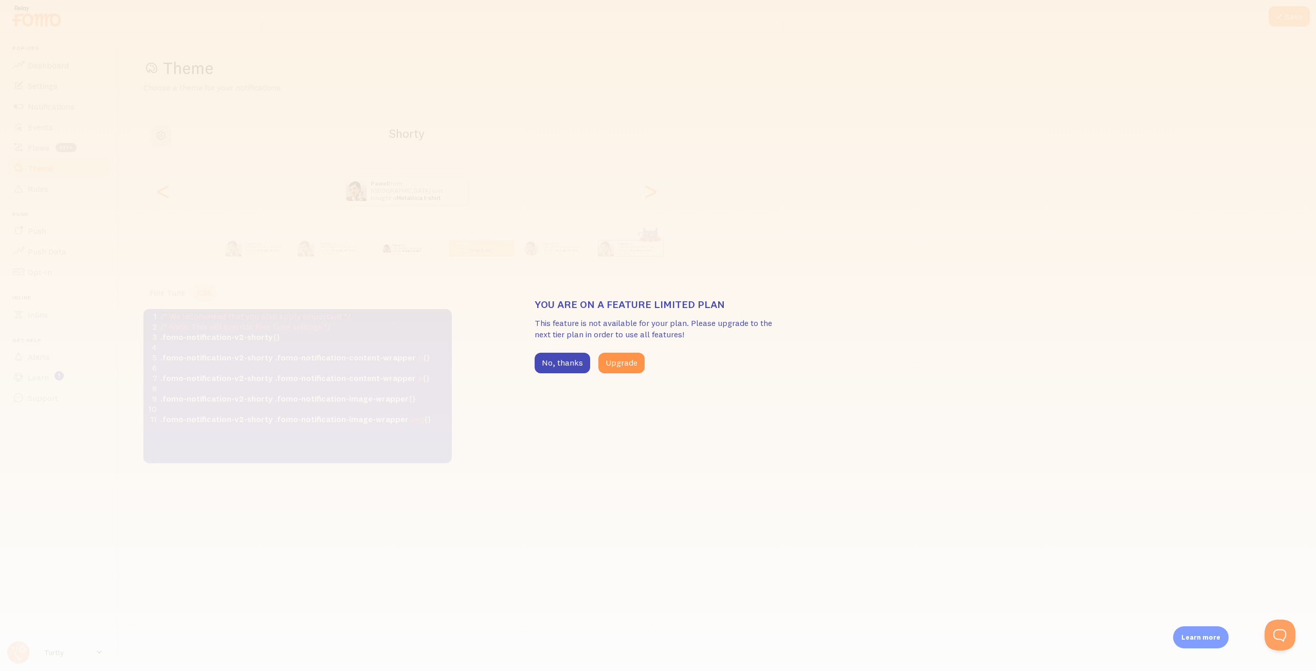
drag, startPoint x: 44, startPoint y: 139, endPoint x: 145, endPoint y: 162, distance: 103.8
click at [46, 139] on div "You are on a feature limited plan This feature is not available for your plan. …" at bounding box center [658, 335] width 1316 height 671
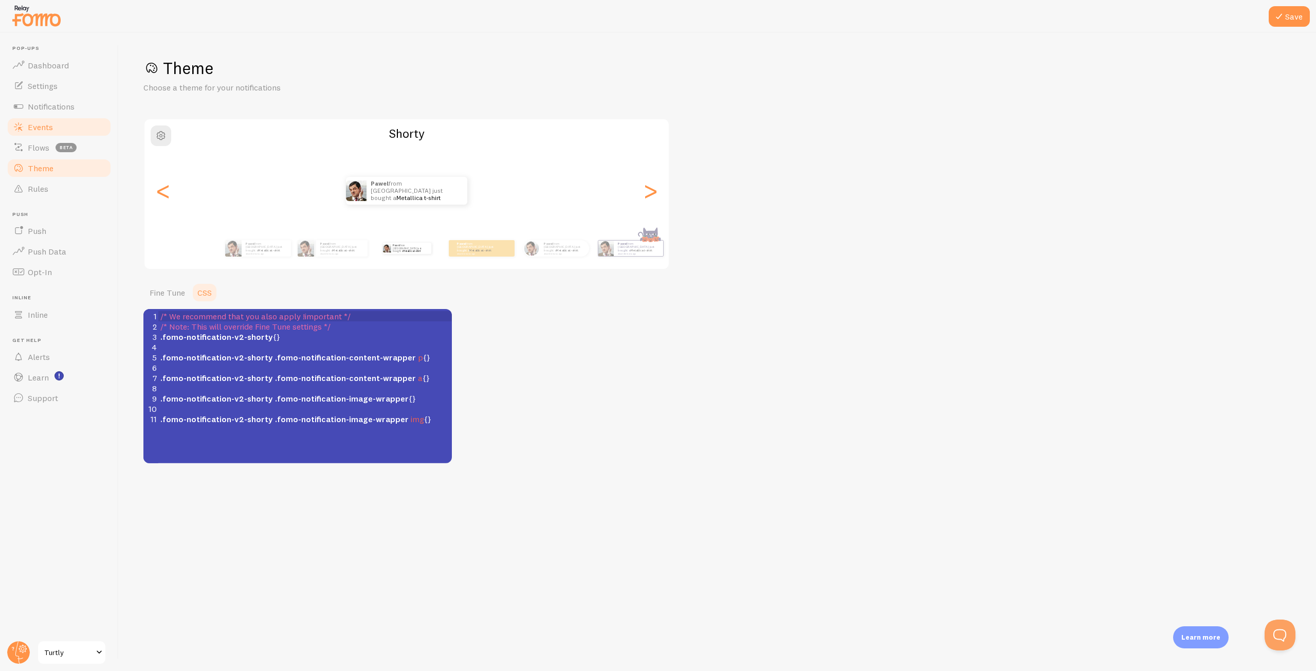
click at [63, 125] on link "Events" at bounding box center [59, 127] width 106 height 21
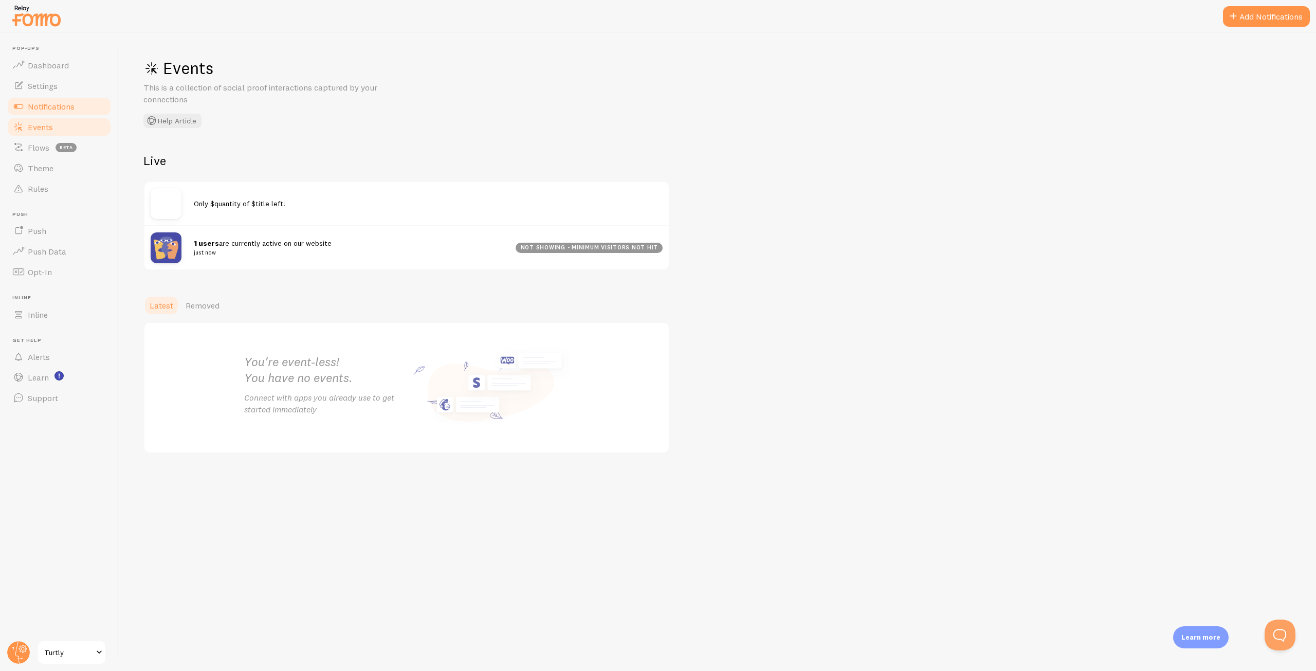
click at [42, 102] on span "Notifications" at bounding box center [51, 106] width 47 height 10
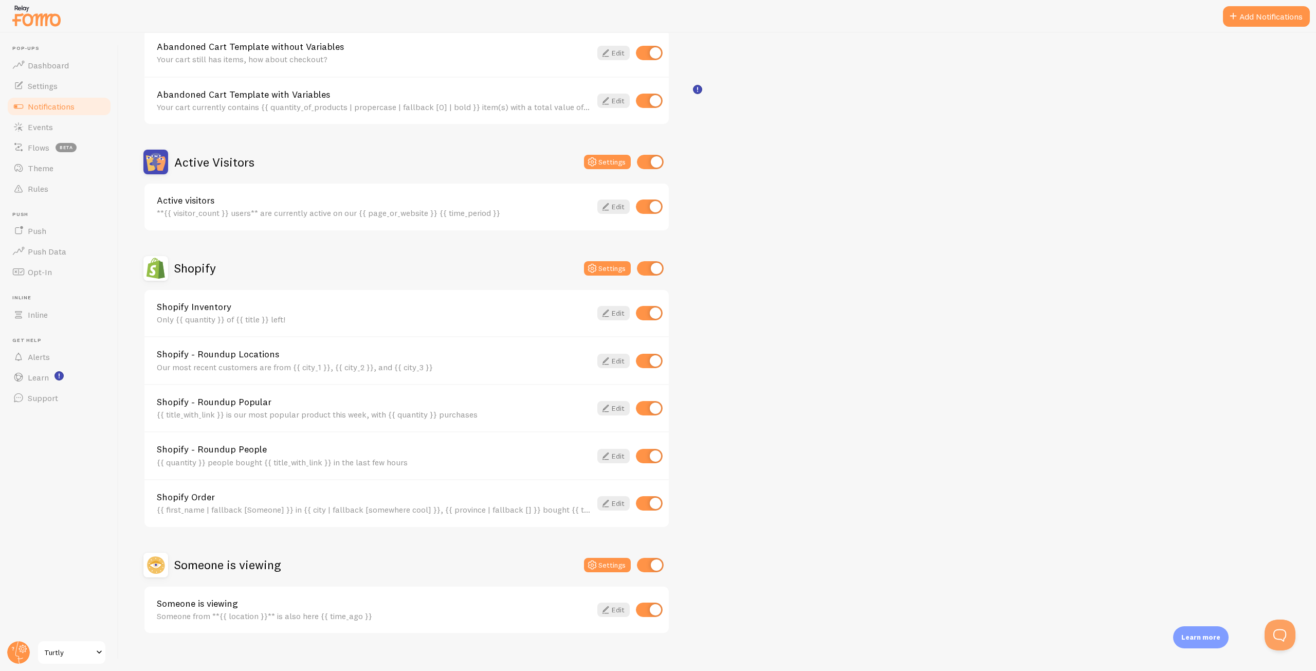
scroll to position [157, 0]
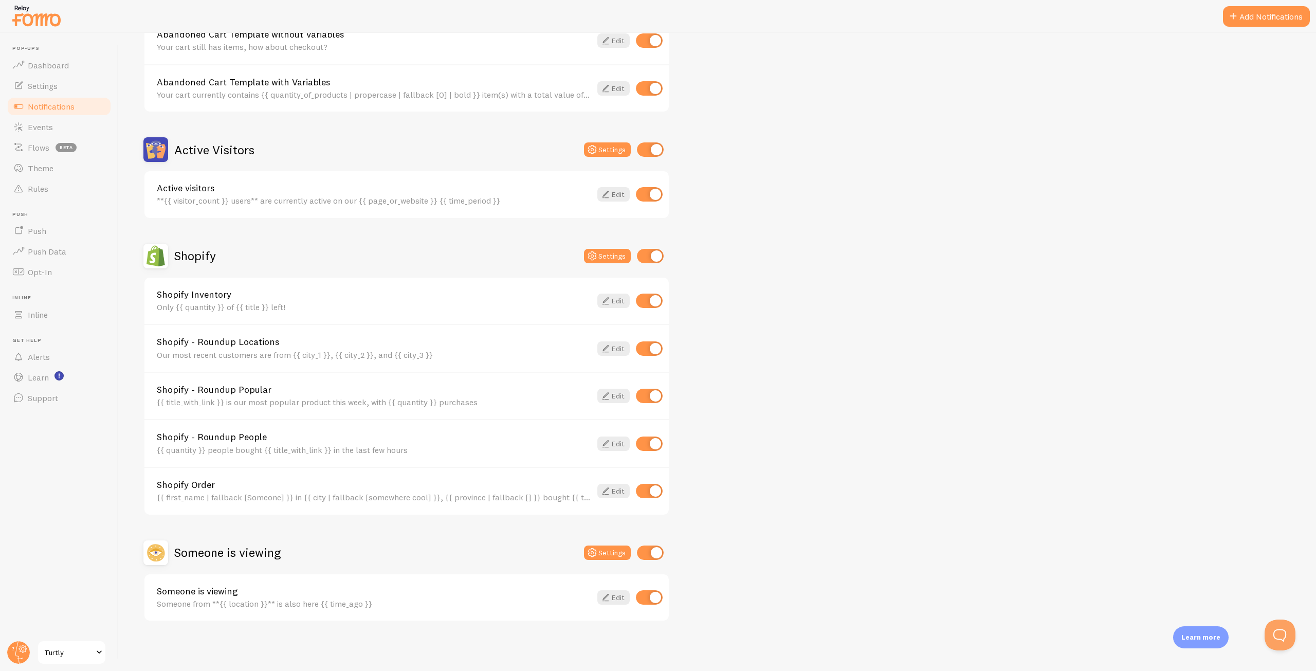
click at [653, 303] on input "checkbox" at bounding box center [649, 300] width 27 height 14
checkbox input "false"
click at [651, 347] on input "checkbox" at bounding box center [649, 348] width 27 height 14
checkbox input "false"
